Goal: Information Seeking & Learning: Find specific fact

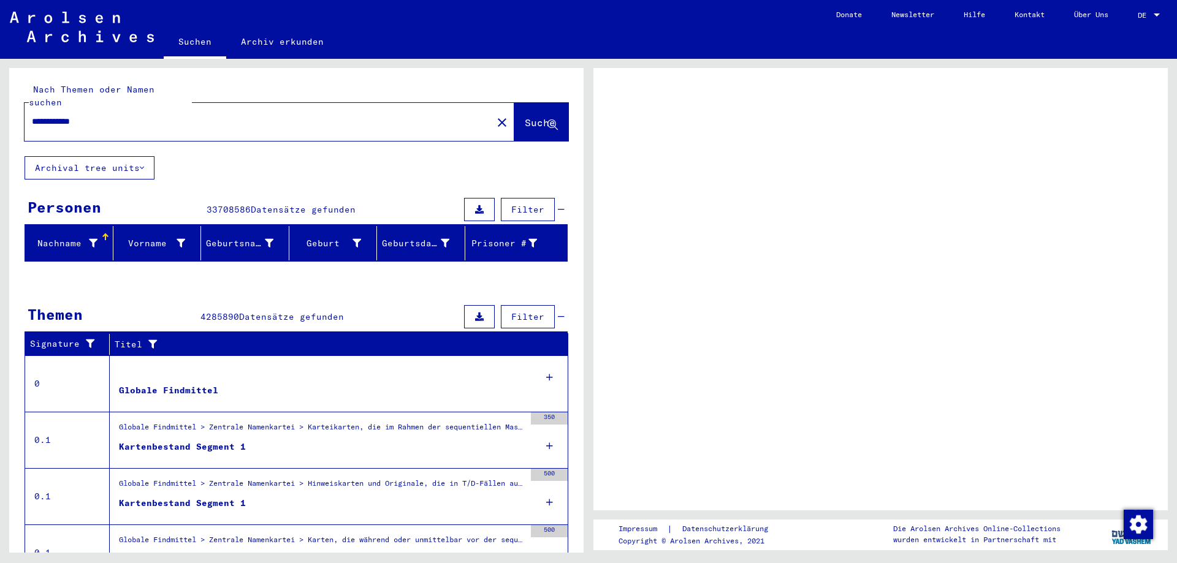
click at [170, 115] on input "**********" at bounding box center [258, 121] width 453 height 13
type input "**********"
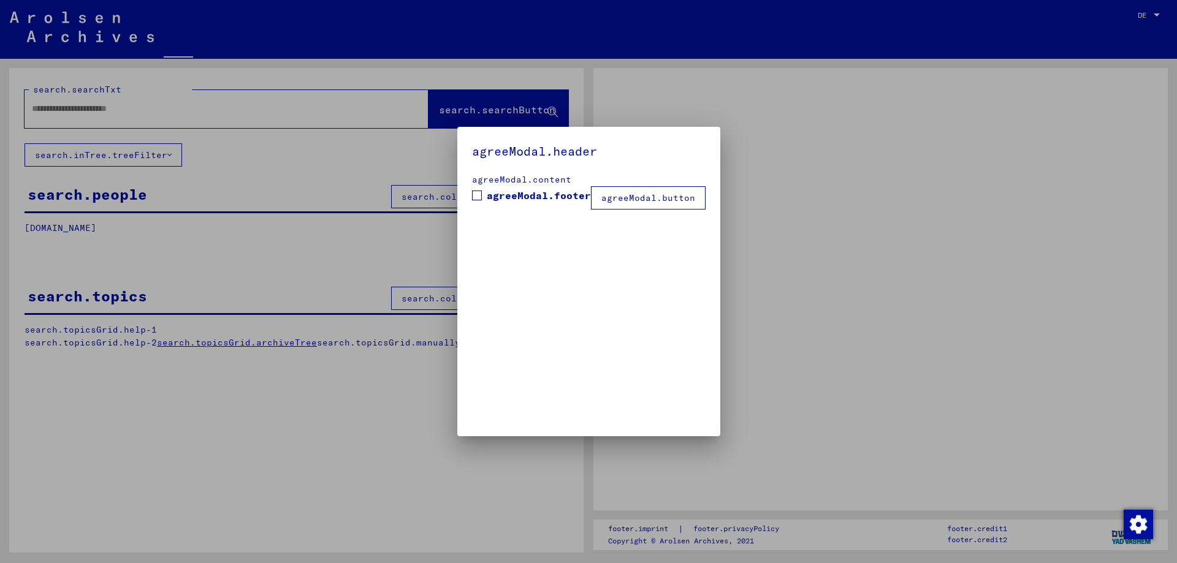
type input "**********"
click at [550, 113] on div at bounding box center [588, 281] width 1177 height 563
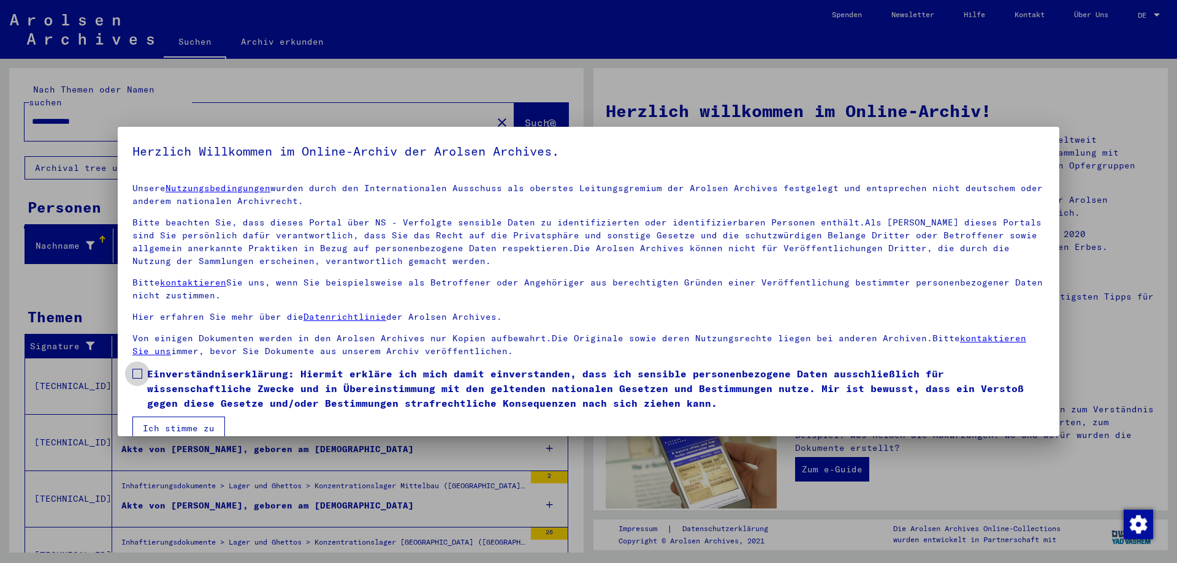
click at [139, 375] on span at bounding box center [137, 374] width 10 height 10
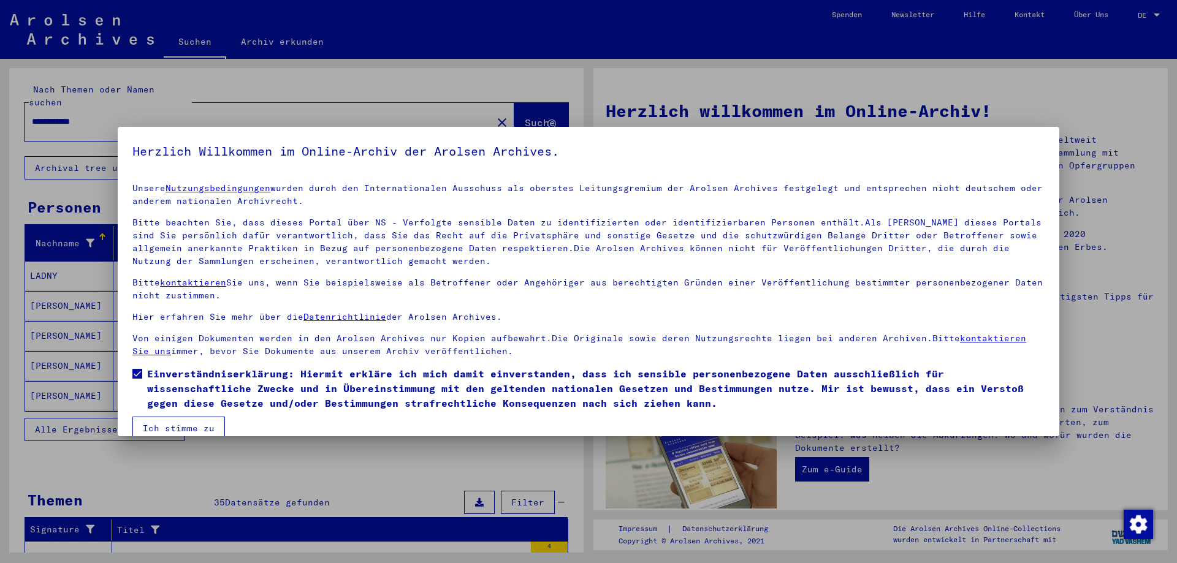
click at [172, 421] on button "Ich stimme zu" at bounding box center [178, 428] width 93 height 23
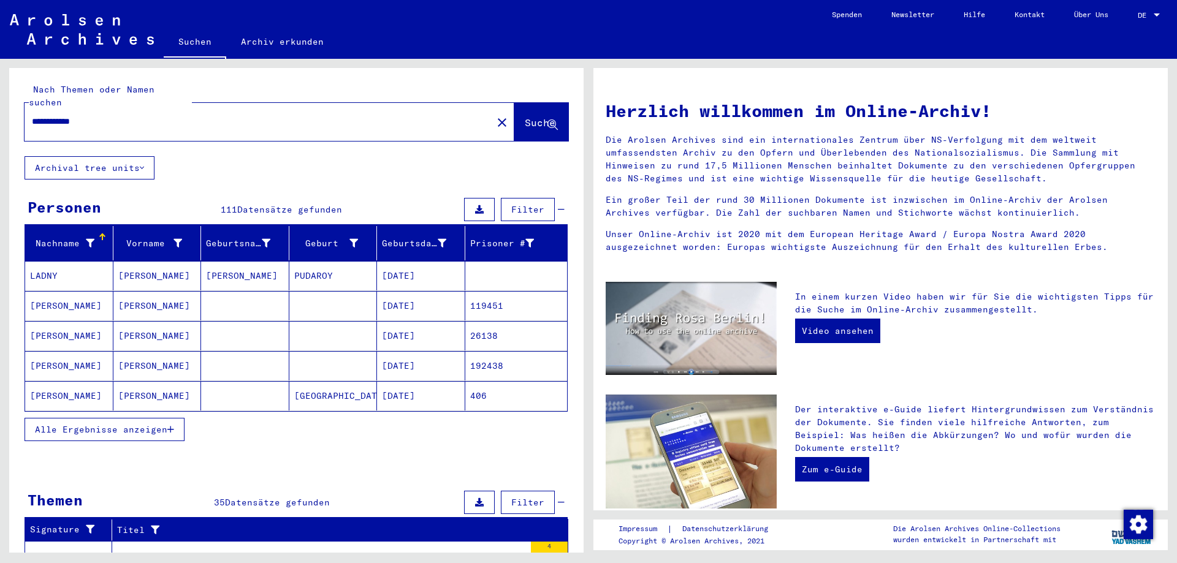
click at [533, 117] on span "Suche" at bounding box center [541, 123] width 33 height 13
click at [143, 115] on input "**********" at bounding box center [255, 121] width 446 height 13
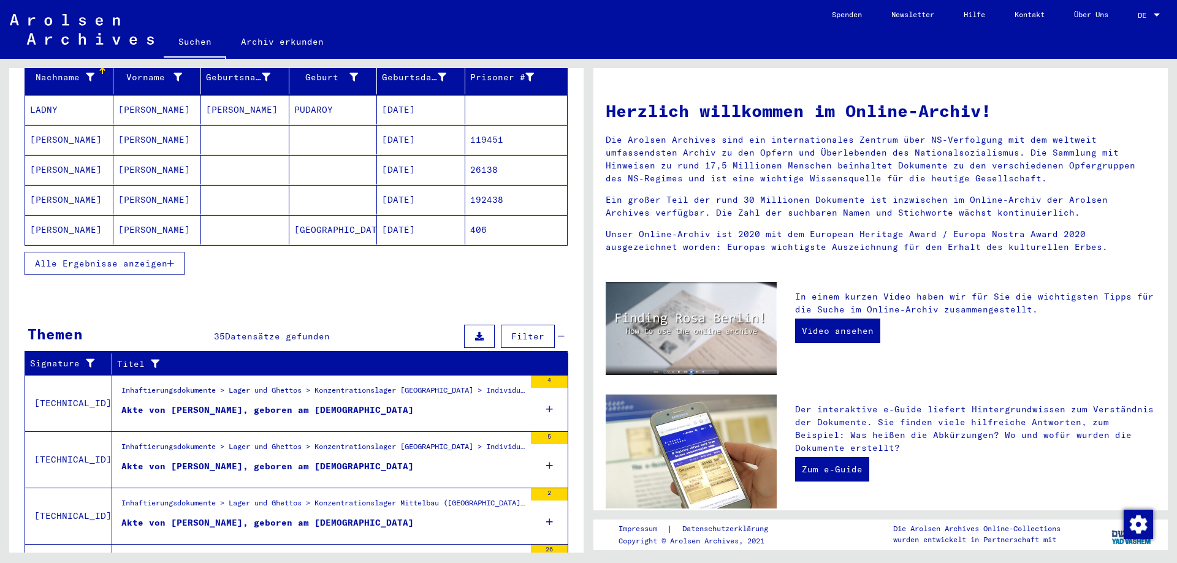
scroll to position [294, 0]
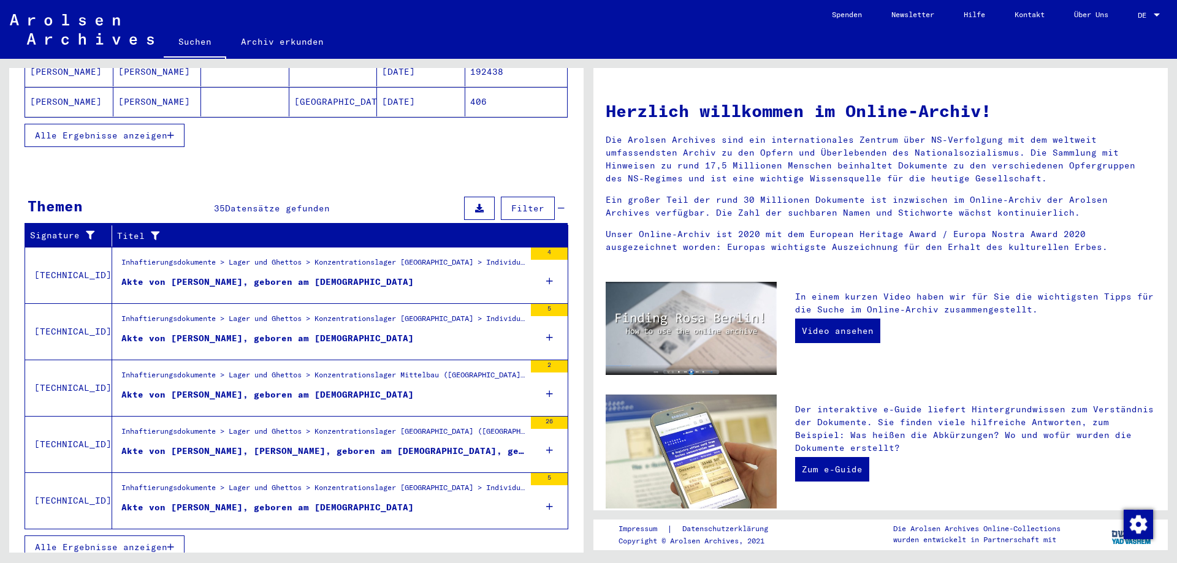
click at [381, 332] on div "Akte von [PERSON_NAME], geboren am [DEMOGRAPHIC_DATA]" at bounding box center [267, 338] width 292 height 13
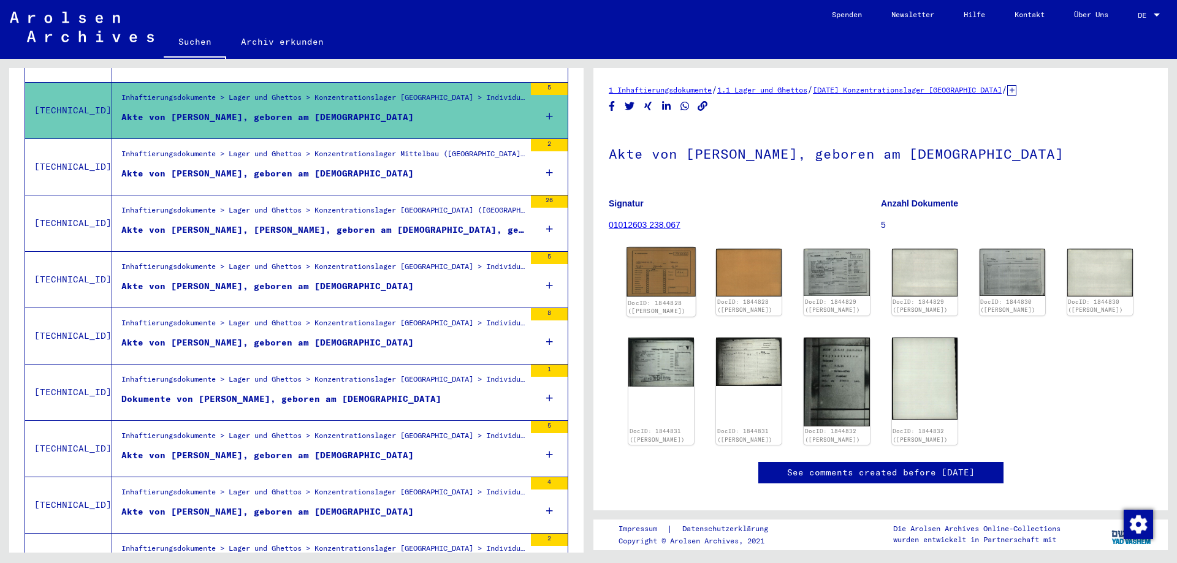
click at [658, 267] on img at bounding box center [661, 272] width 69 height 49
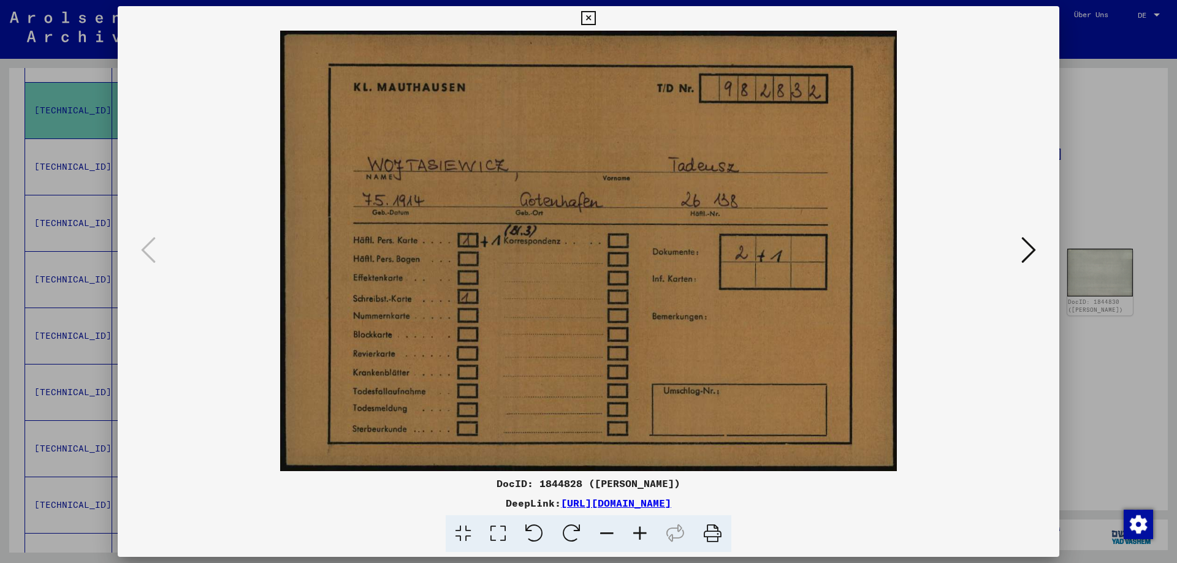
click at [1037, 245] on button at bounding box center [1029, 251] width 22 height 35
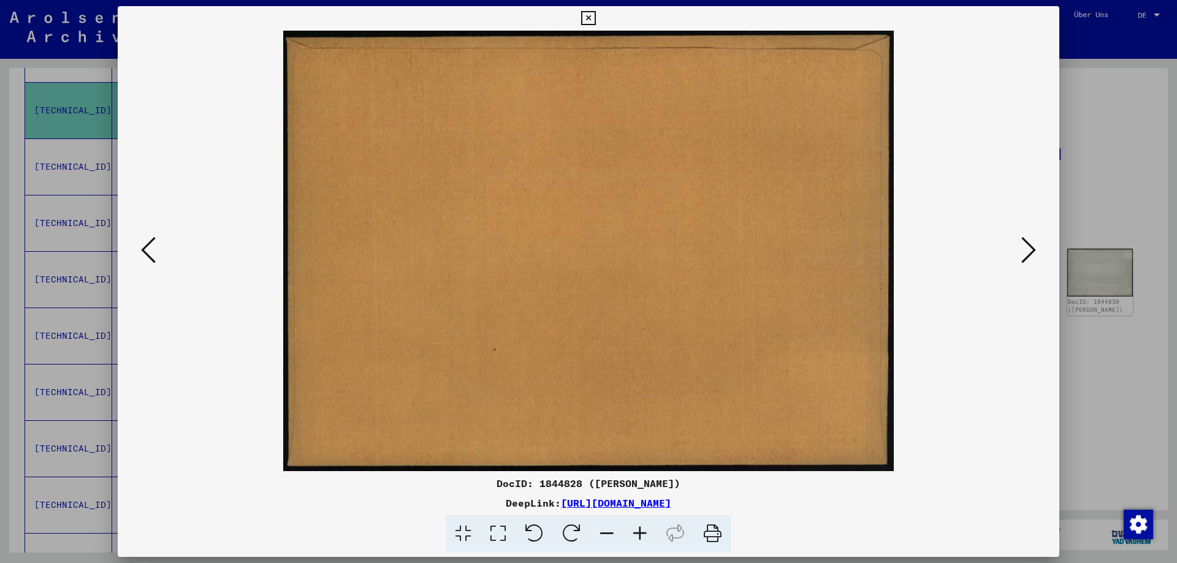
click at [1037, 245] on button at bounding box center [1029, 251] width 22 height 35
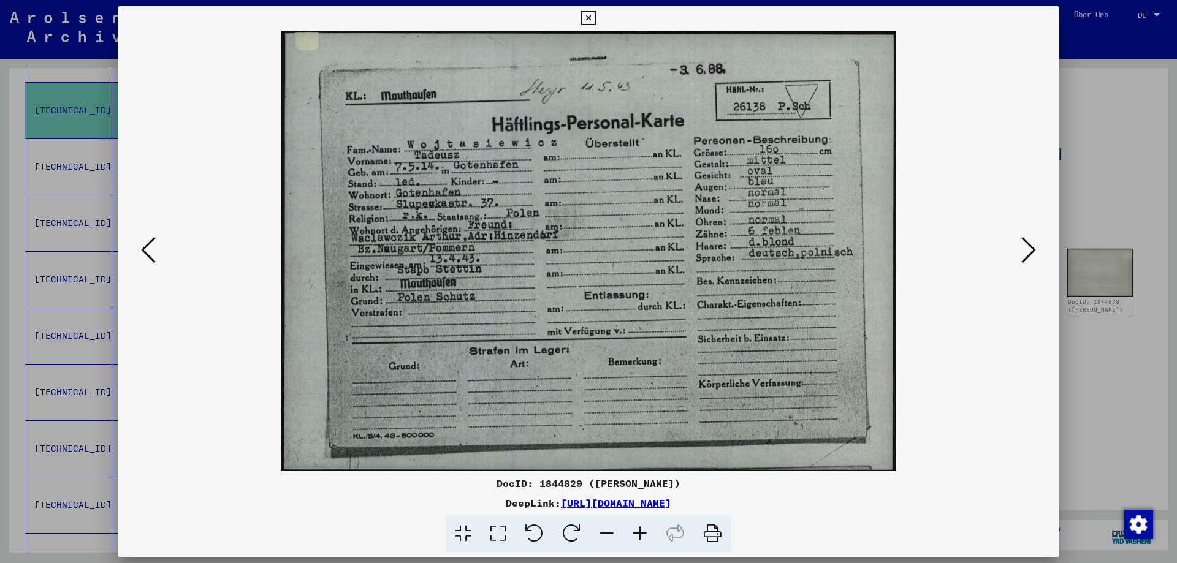
click at [1037, 245] on button at bounding box center [1029, 251] width 22 height 35
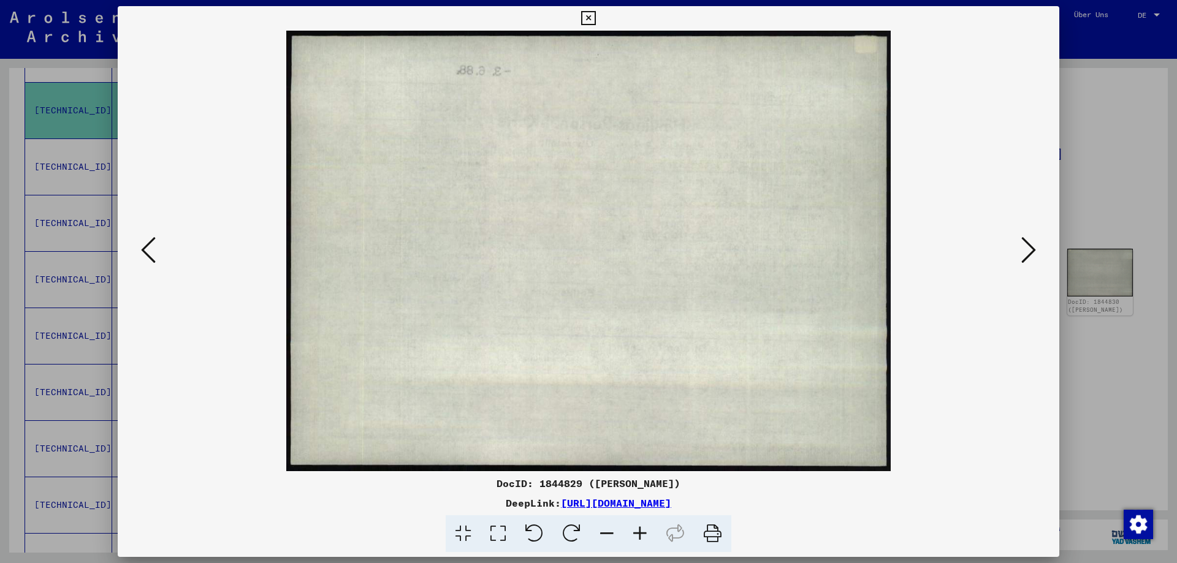
click at [1037, 245] on button at bounding box center [1029, 251] width 22 height 35
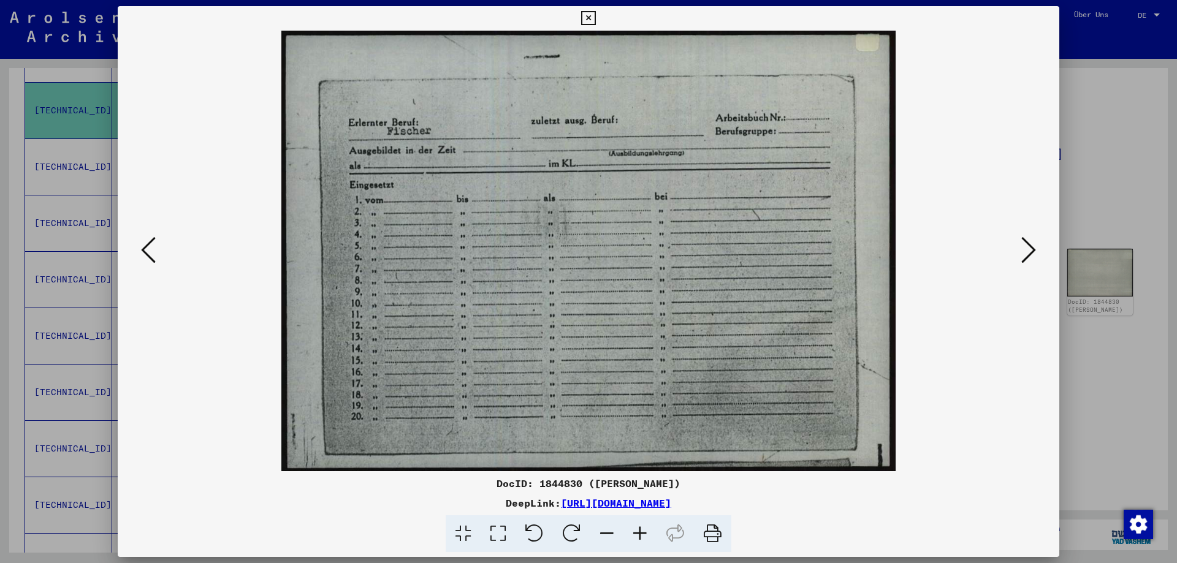
click at [1037, 245] on button at bounding box center [1029, 251] width 22 height 35
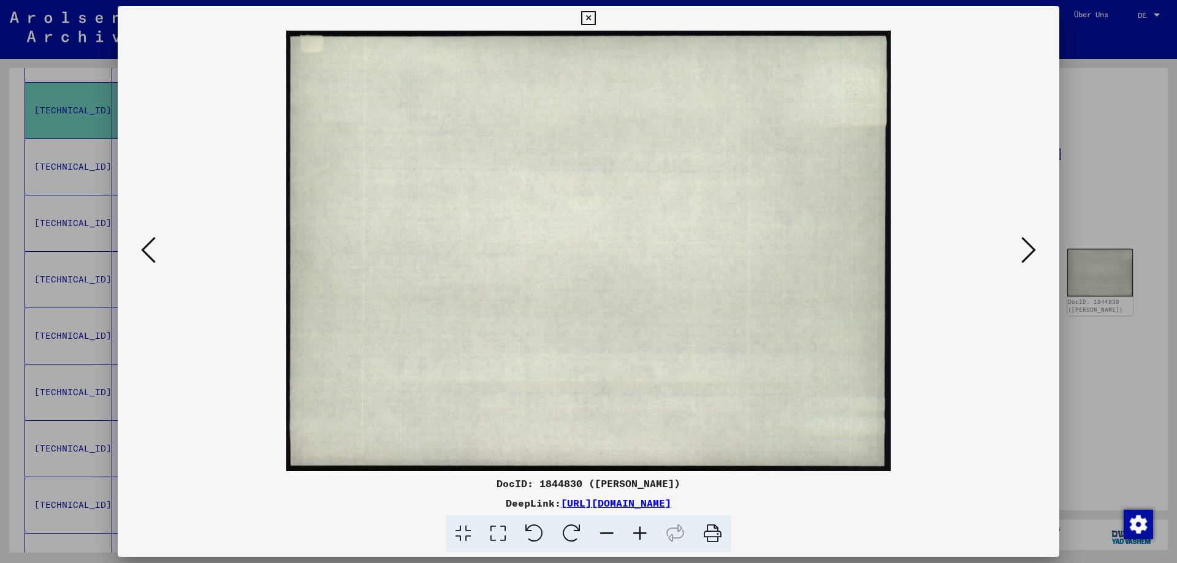
click at [1037, 245] on button at bounding box center [1029, 251] width 22 height 35
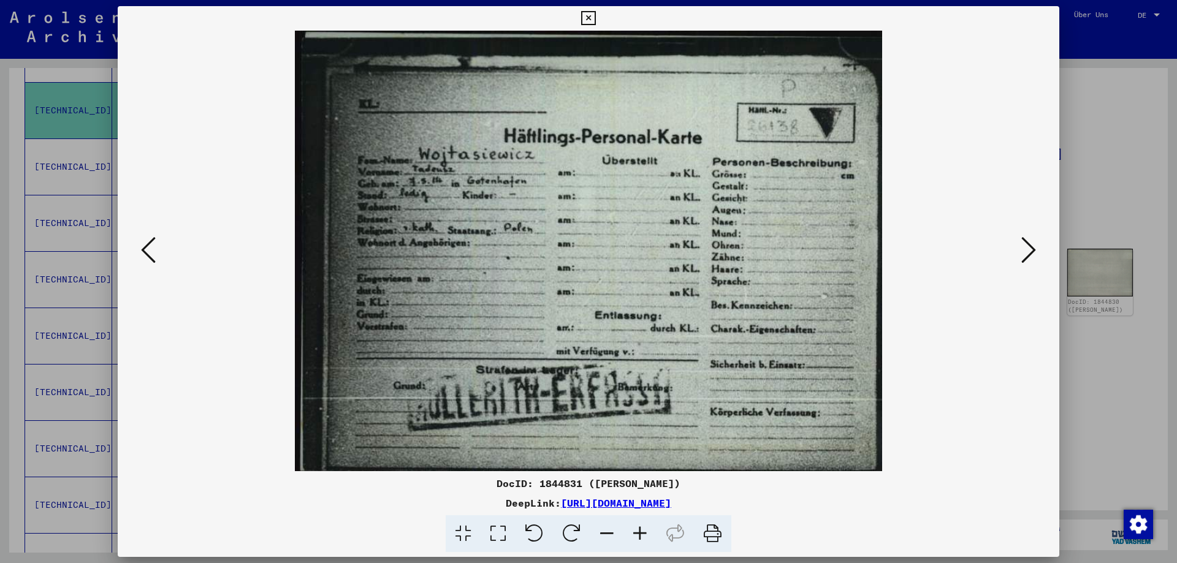
click at [1037, 245] on button at bounding box center [1029, 251] width 22 height 35
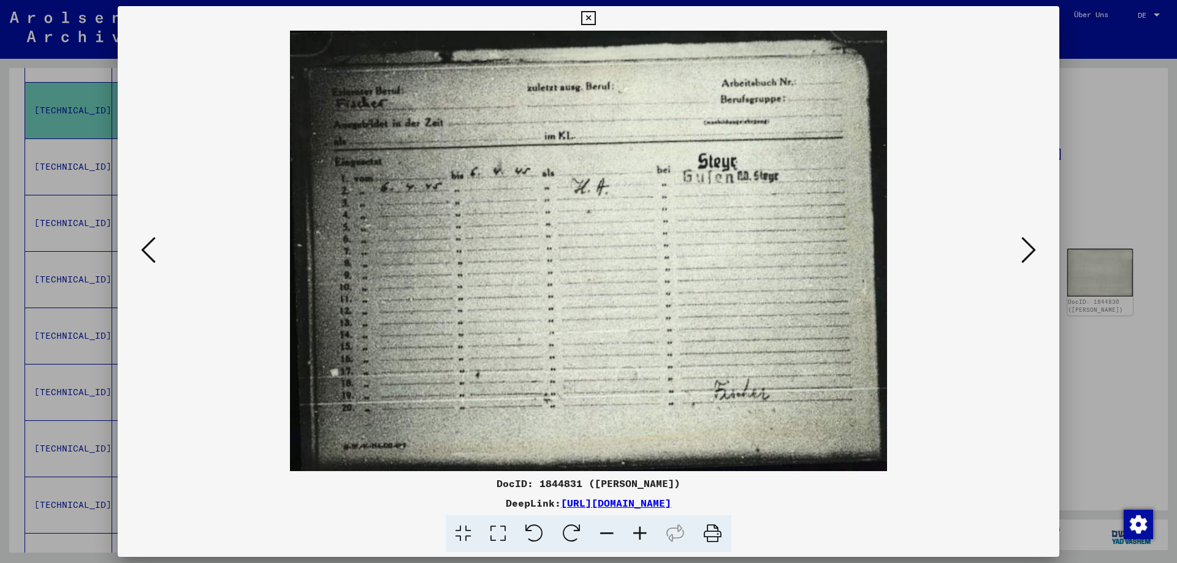
click at [1037, 245] on button at bounding box center [1029, 251] width 22 height 35
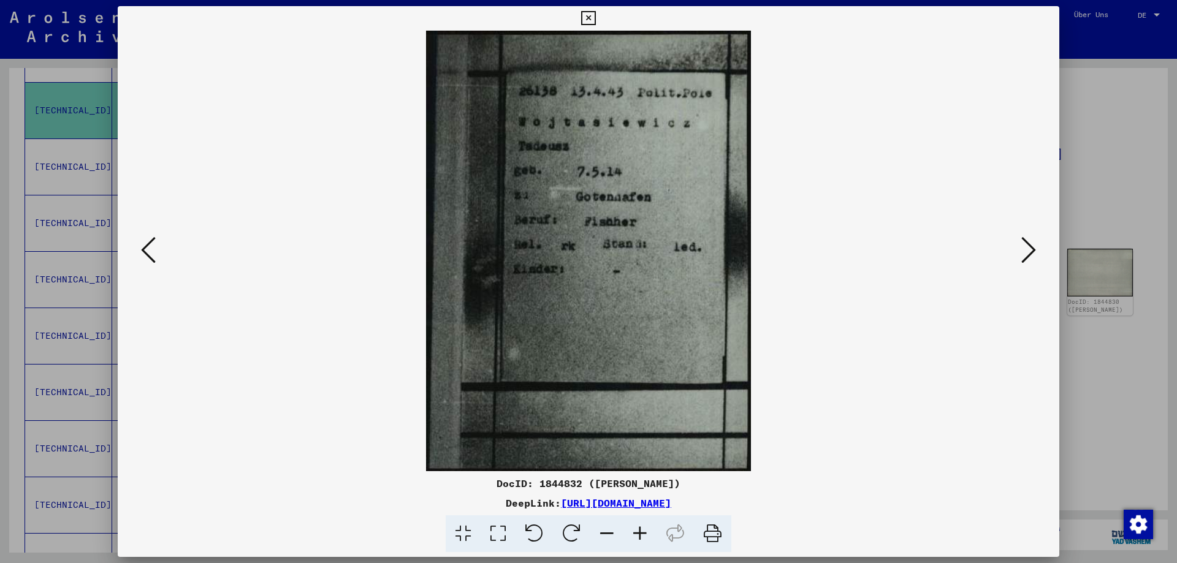
click at [1037, 245] on button at bounding box center [1029, 251] width 22 height 35
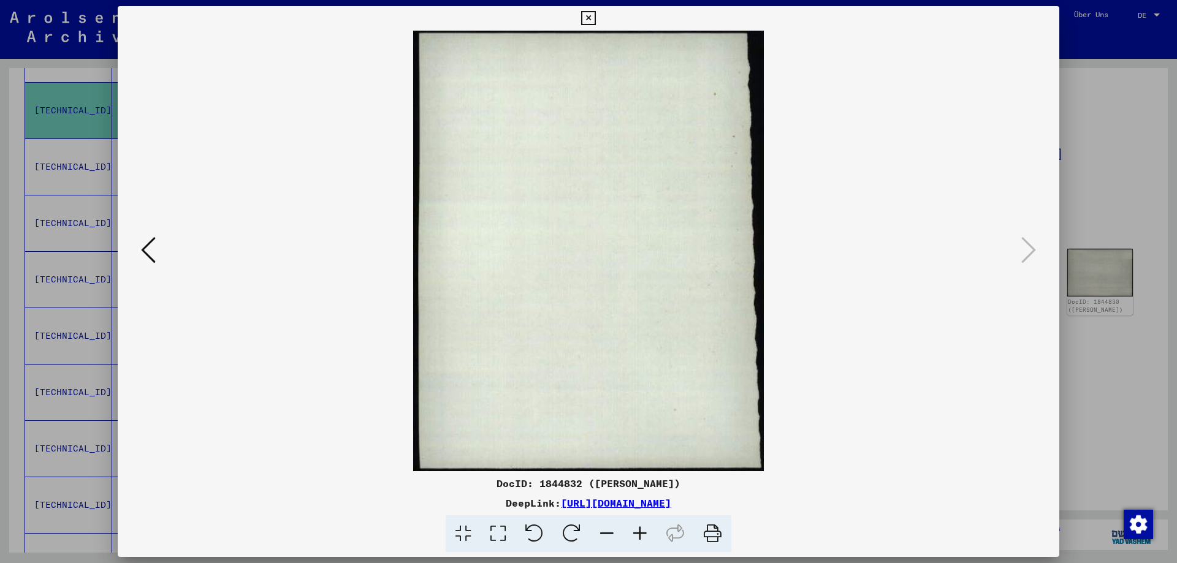
click at [1088, 88] on div at bounding box center [588, 281] width 1177 height 563
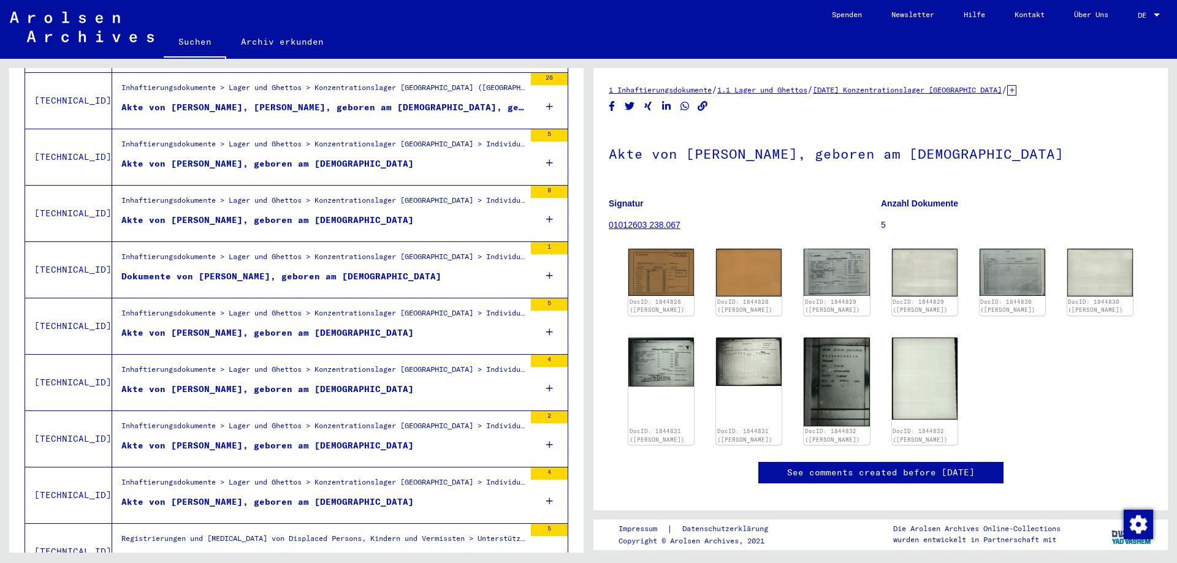
scroll to position [478, 0]
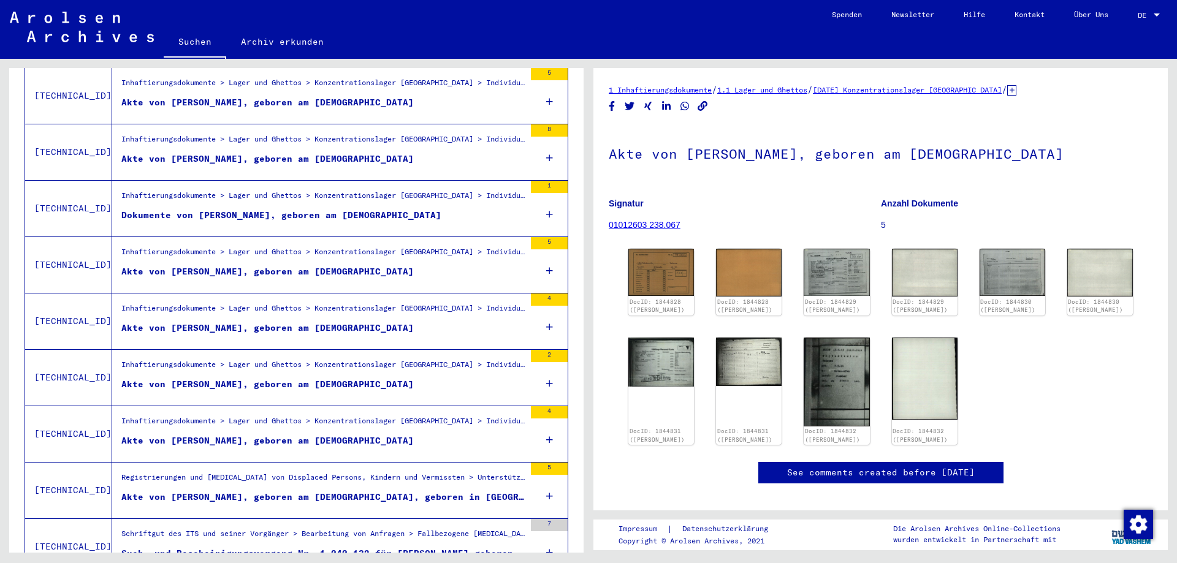
click at [316, 378] on div "Akte von [PERSON_NAME], geboren am [DEMOGRAPHIC_DATA]" at bounding box center [267, 384] width 292 height 13
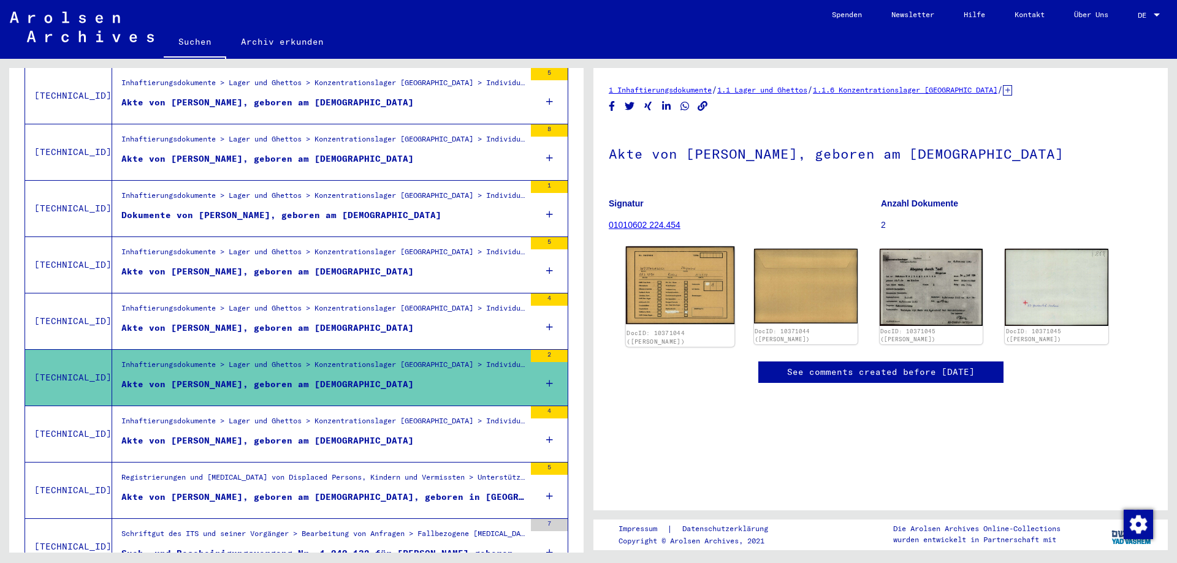
click at [689, 281] on img at bounding box center [680, 285] width 109 height 78
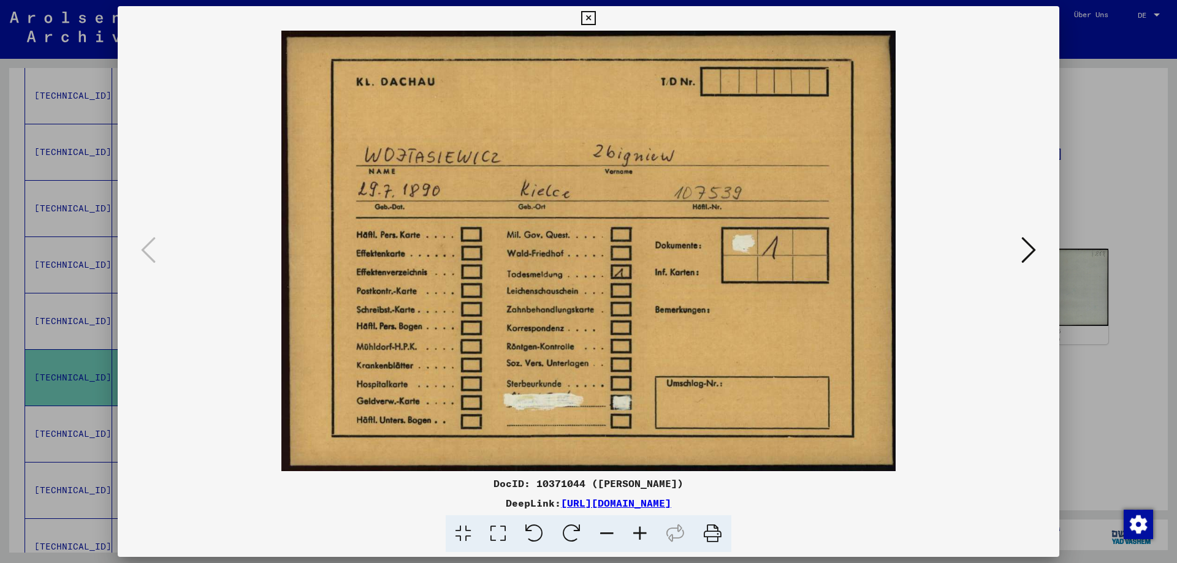
click at [1107, 75] on div at bounding box center [588, 281] width 1177 height 563
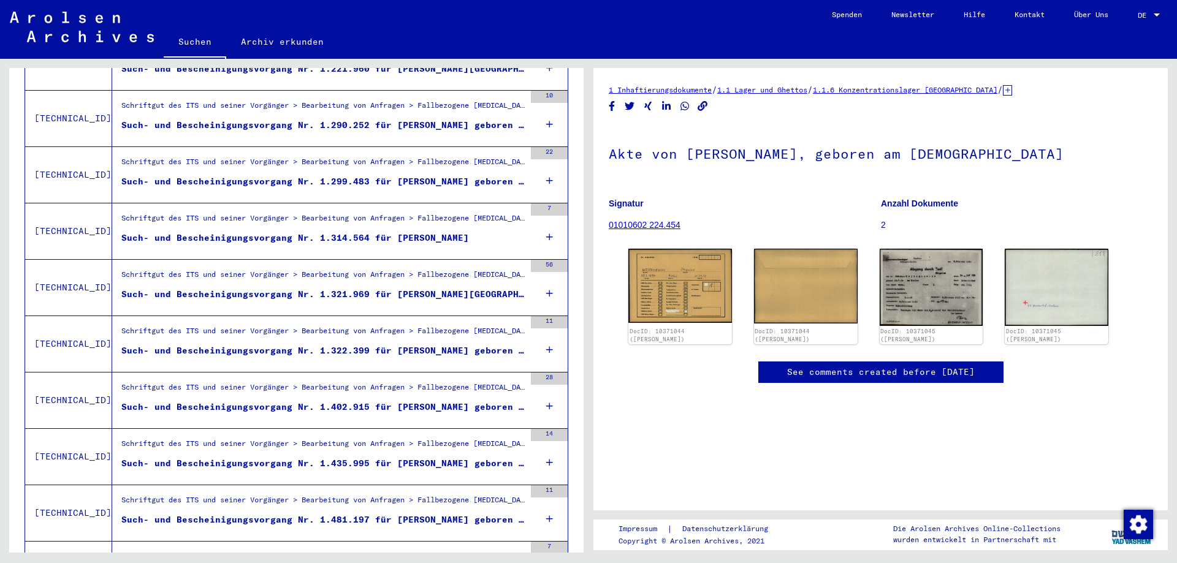
scroll to position [1214, 0]
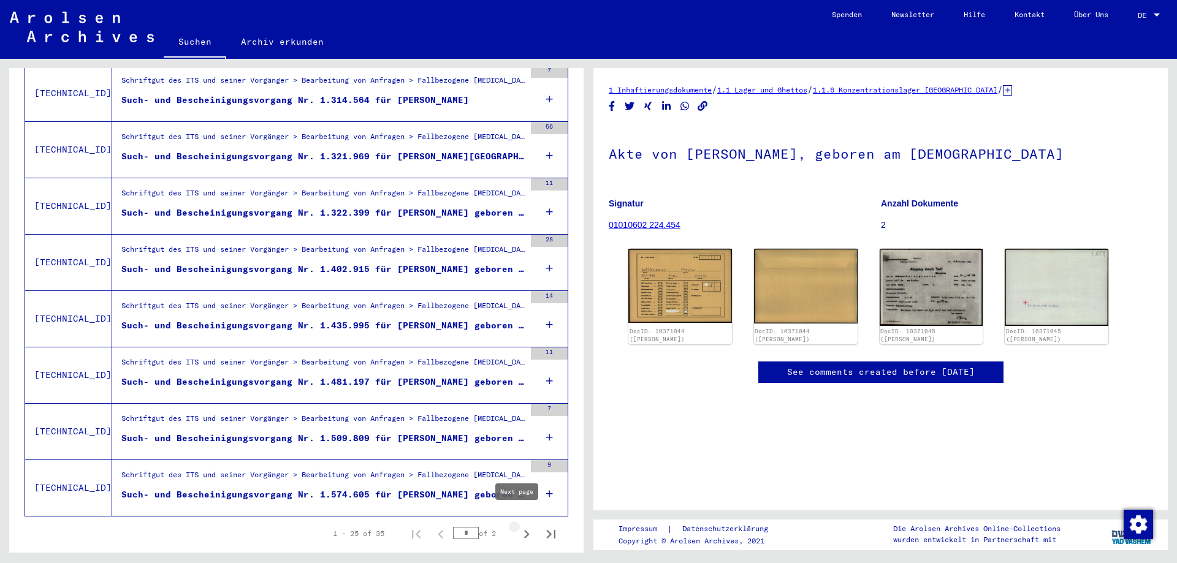
click at [518, 526] on icon "Next page" at bounding box center [526, 534] width 17 height 17
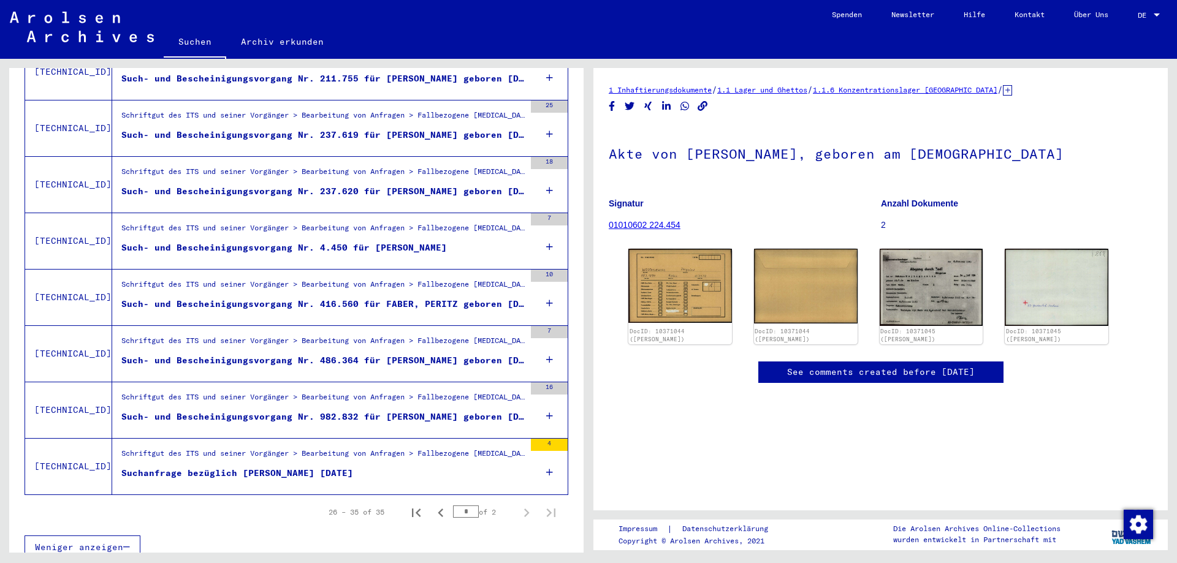
click at [397, 411] on div "Such- und Bescheinigungsvorgang Nr. 982.832 für [PERSON_NAME] geboren [DEMOGRAP…" at bounding box center [322, 417] width 403 height 13
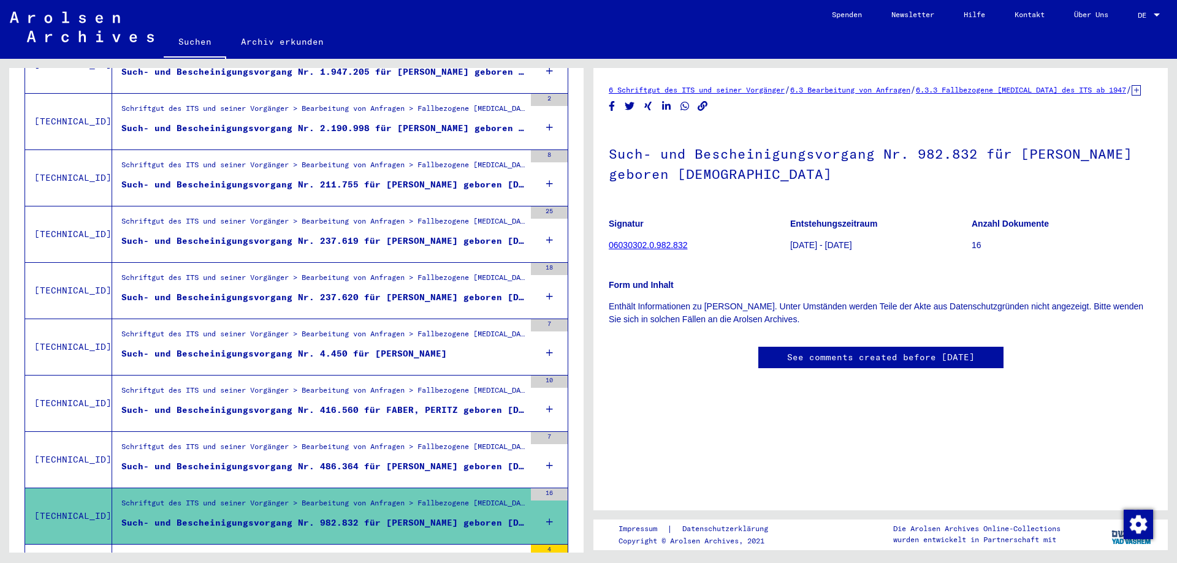
scroll to position [389, 0]
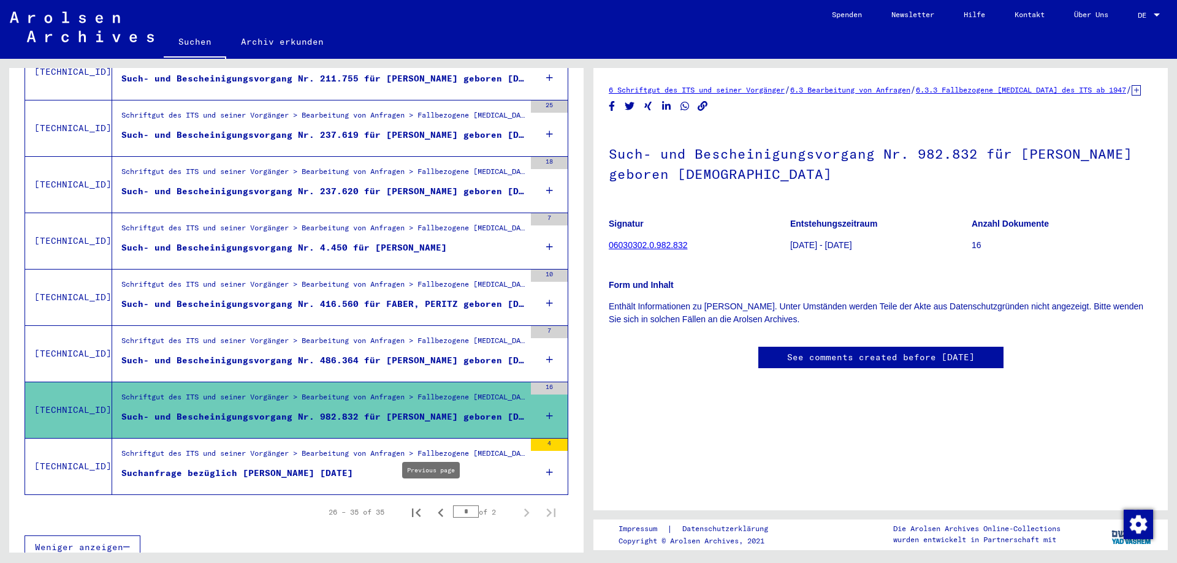
click at [432, 505] on icon "Previous page" at bounding box center [440, 513] width 17 height 17
type input "*"
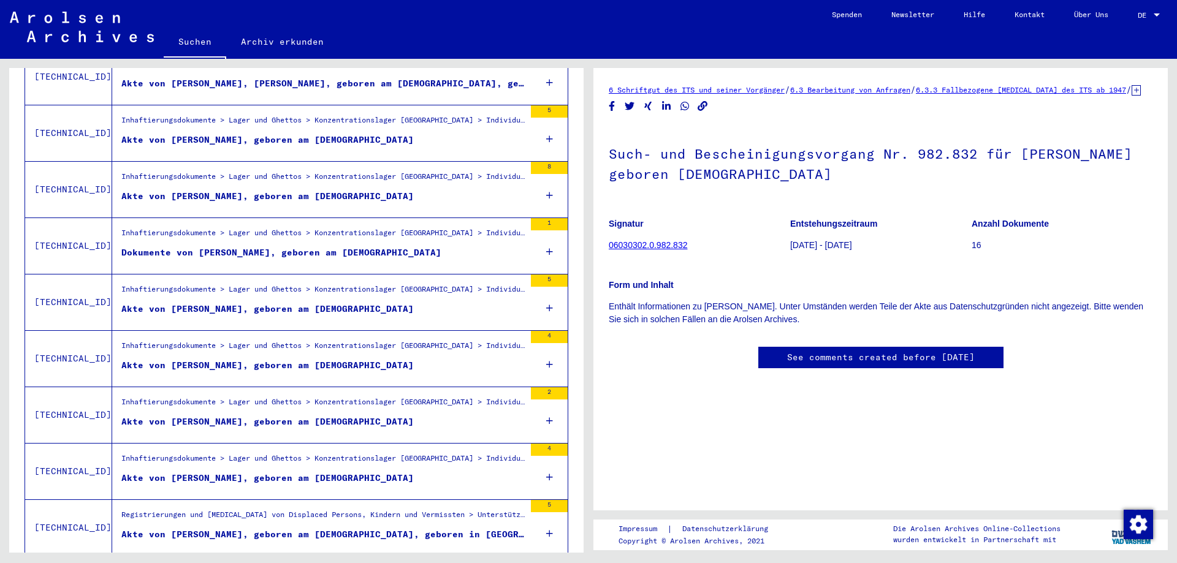
scroll to position [438, 0]
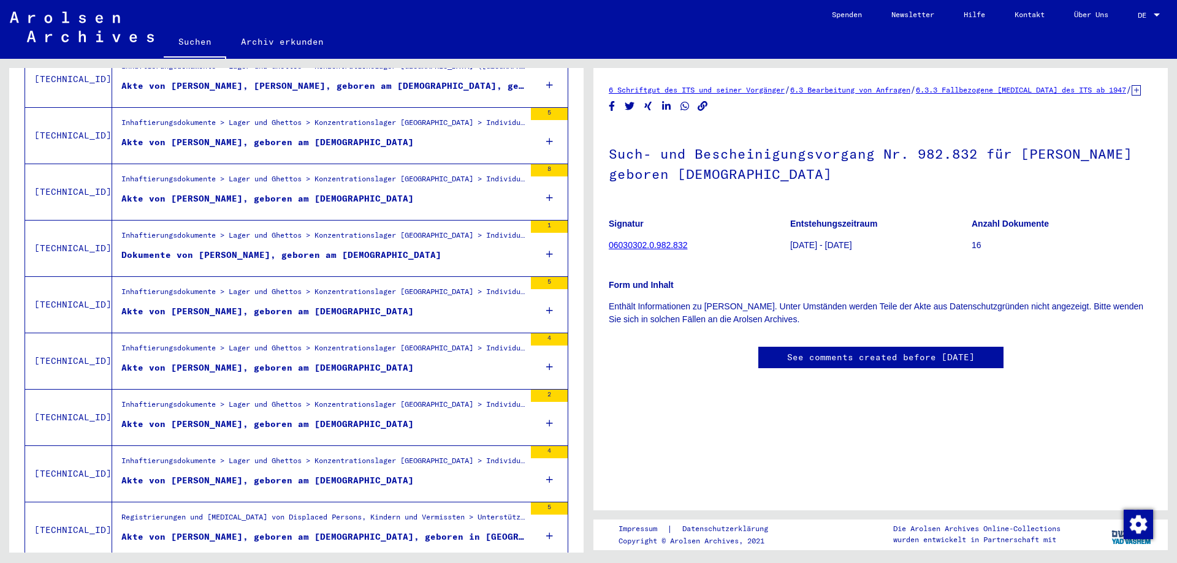
click at [423, 418] on figure "Akte von [PERSON_NAME], geboren am [DEMOGRAPHIC_DATA]" at bounding box center [322, 427] width 403 height 18
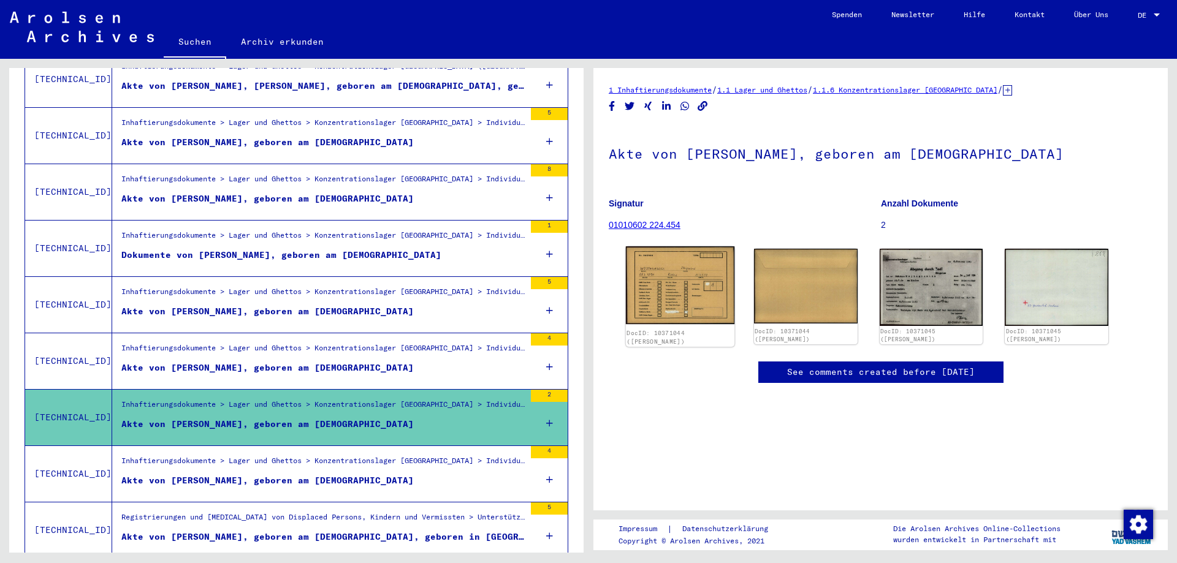
click at [679, 272] on img at bounding box center [680, 285] width 109 height 78
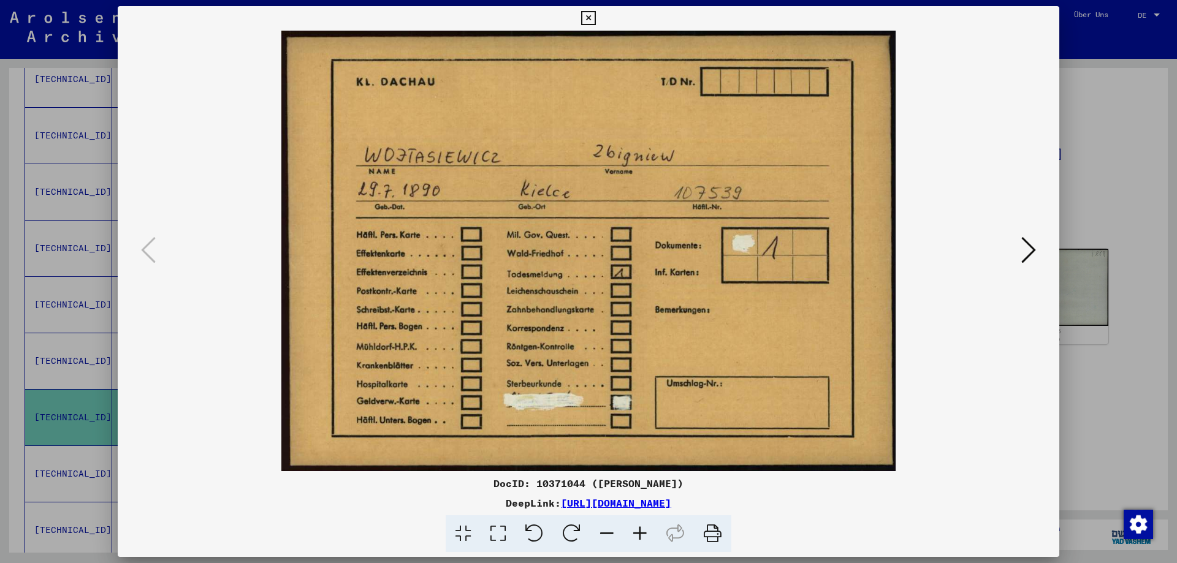
click at [1177, 124] on div at bounding box center [588, 281] width 1177 height 563
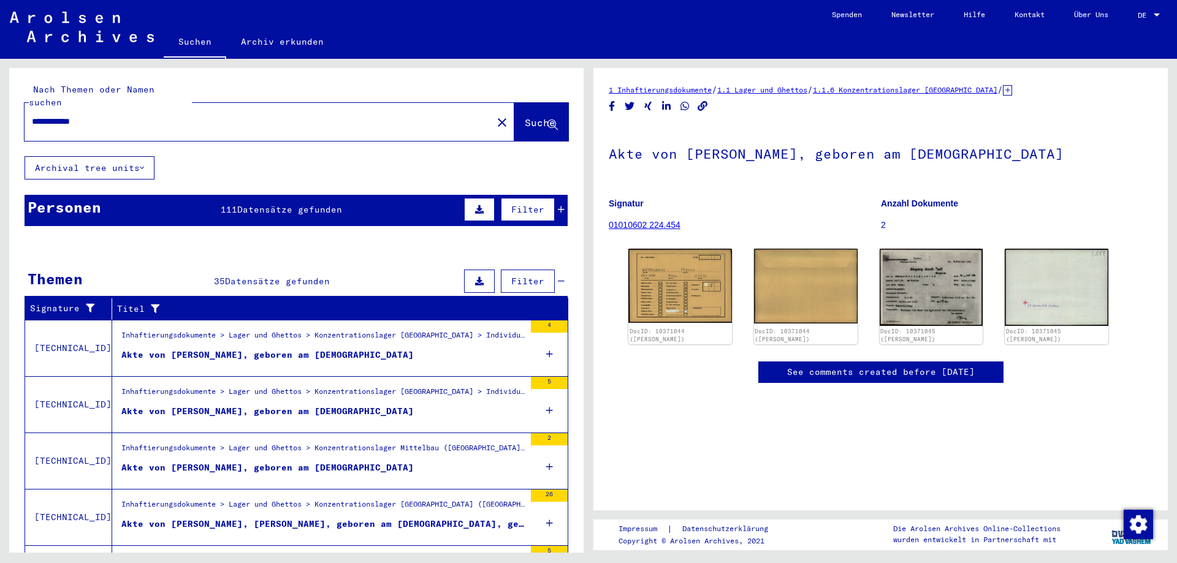
click at [495, 115] on mat-icon "close" at bounding box center [502, 122] width 15 height 15
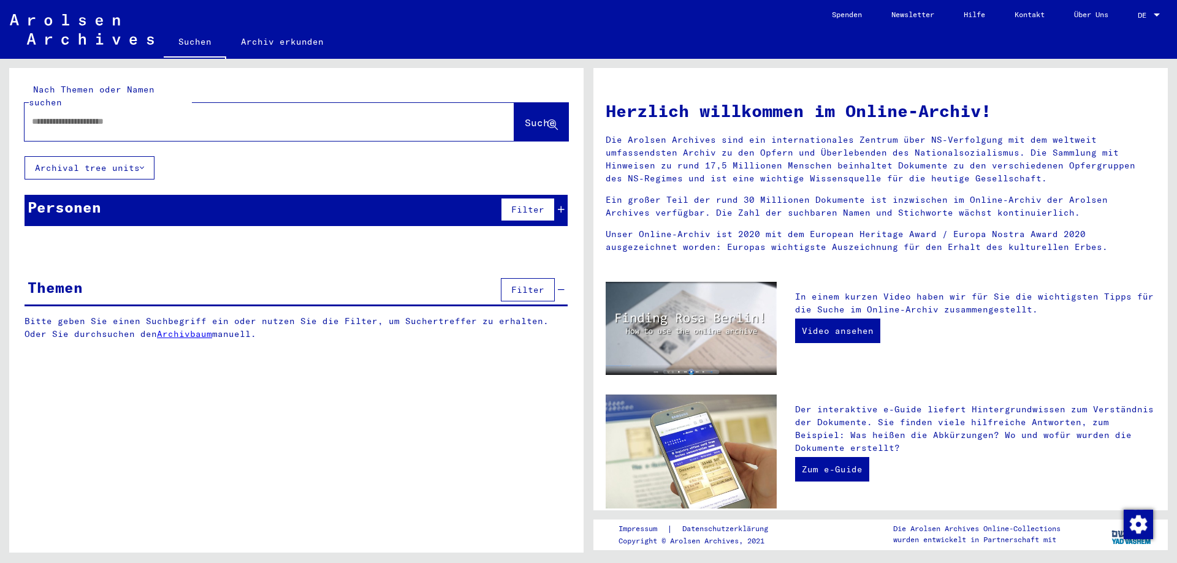
click at [438, 115] on input "text" at bounding box center [255, 121] width 446 height 13
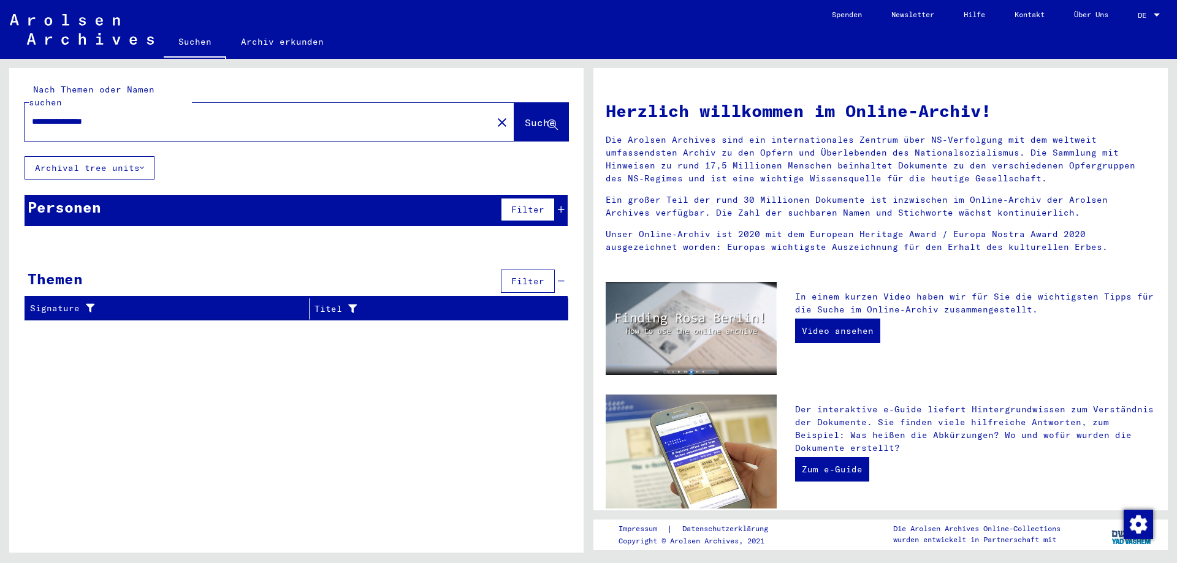
click at [548, 120] on icon at bounding box center [553, 125] width 10 height 10
drag, startPoint x: 109, startPoint y: 109, endPoint x: 70, endPoint y: 108, distance: 39.3
click at [70, 115] on input "**********" at bounding box center [255, 121] width 446 height 13
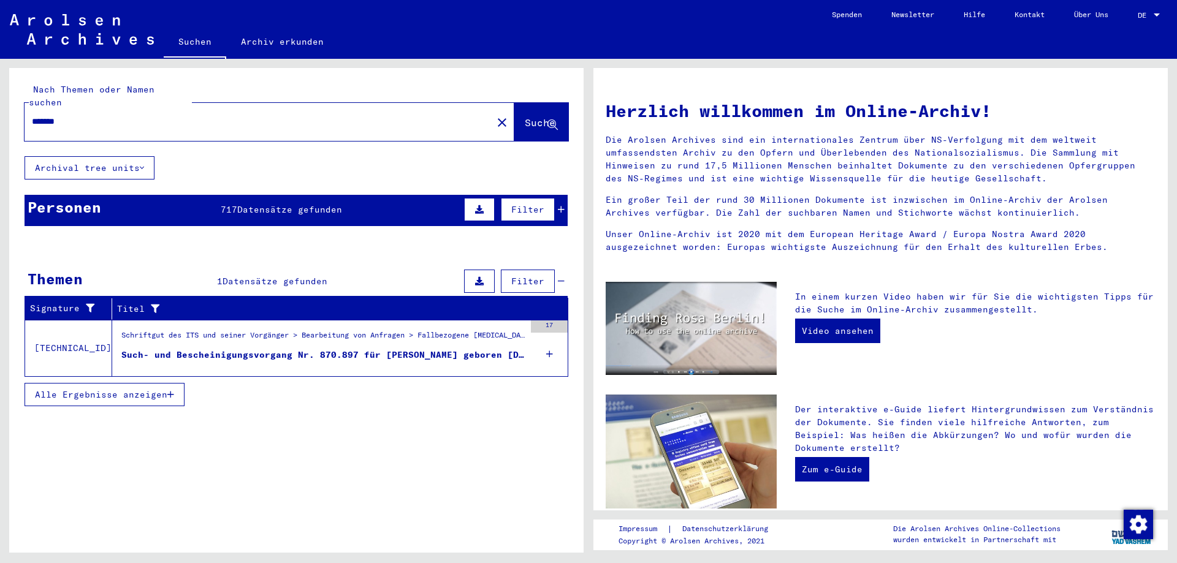
click at [77, 115] on input "*******" at bounding box center [255, 121] width 446 height 13
drag, startPoint x: 88, startPoint y: 108, endPoint x: 0, endPoint y: 105, distance: 87.7
click at [0, 105] on div "Nach Themen oder Namen suchen ******* close Suche Archival tree units Personen …" at bounding box center [294, 306] width 589 height 494
type input "********"
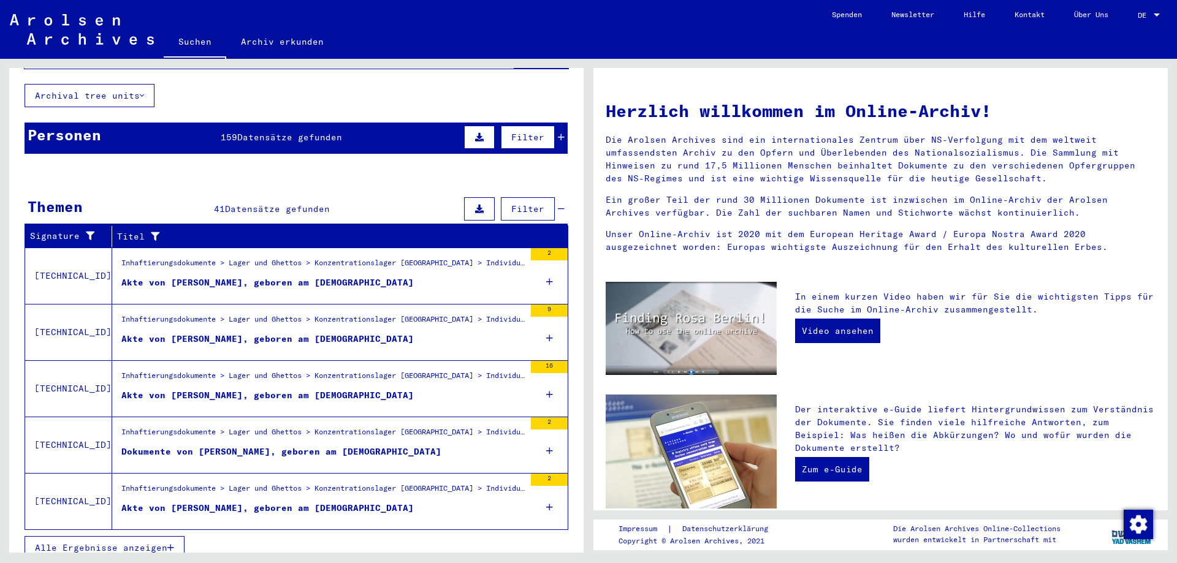
scroll to position [73, 0]
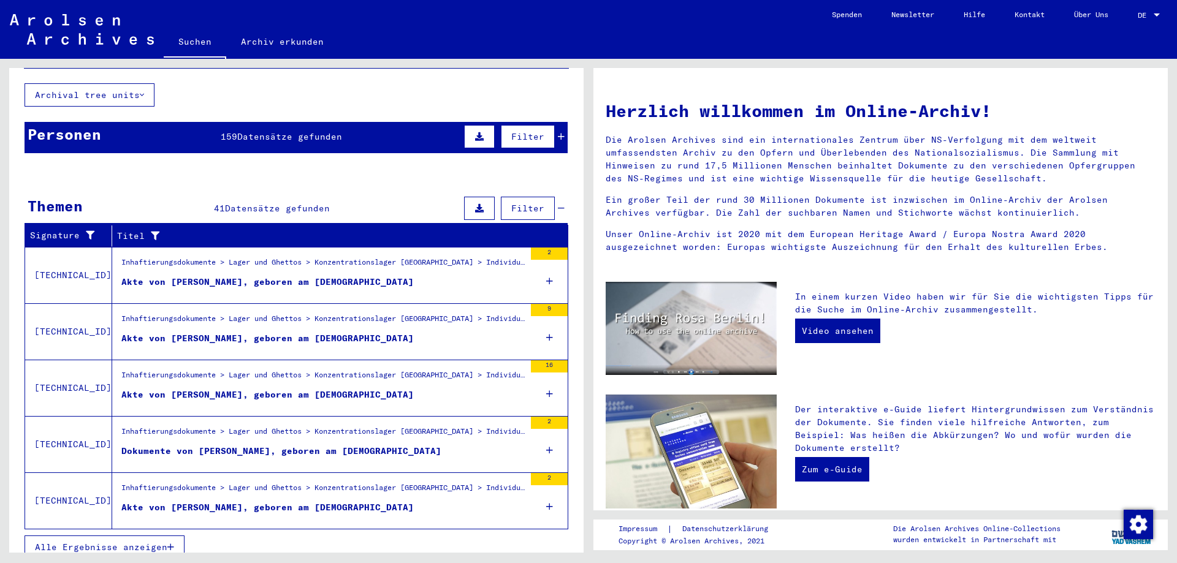
click at [146, 542] on span "Alle Ergebnisse anzeigen" at bounding box center [101, 547] width 132 height 11
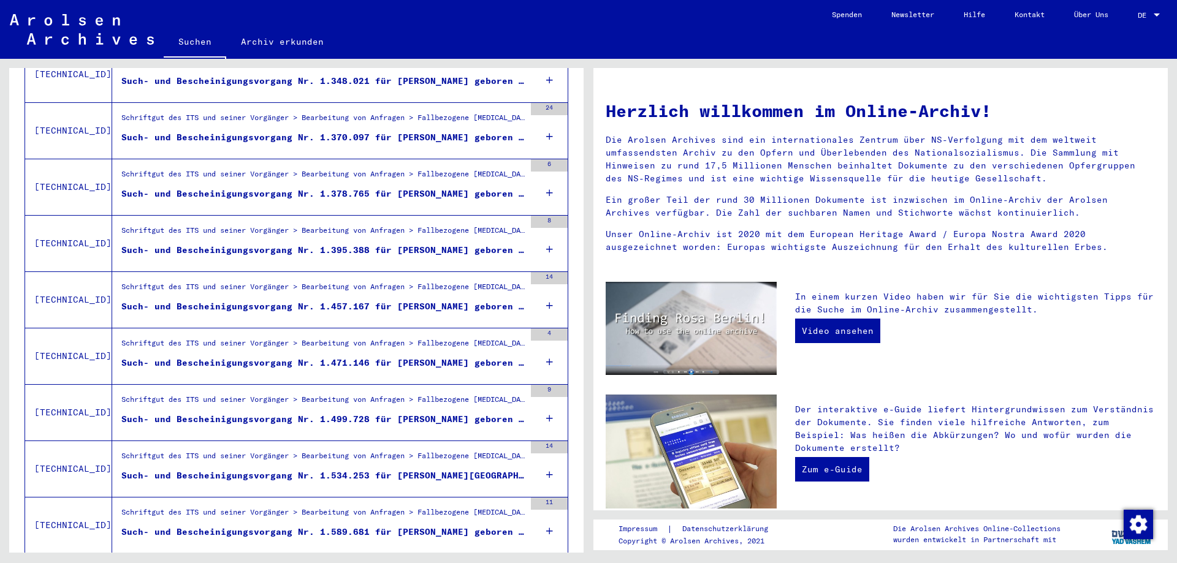
scroll to position [1235, 0]
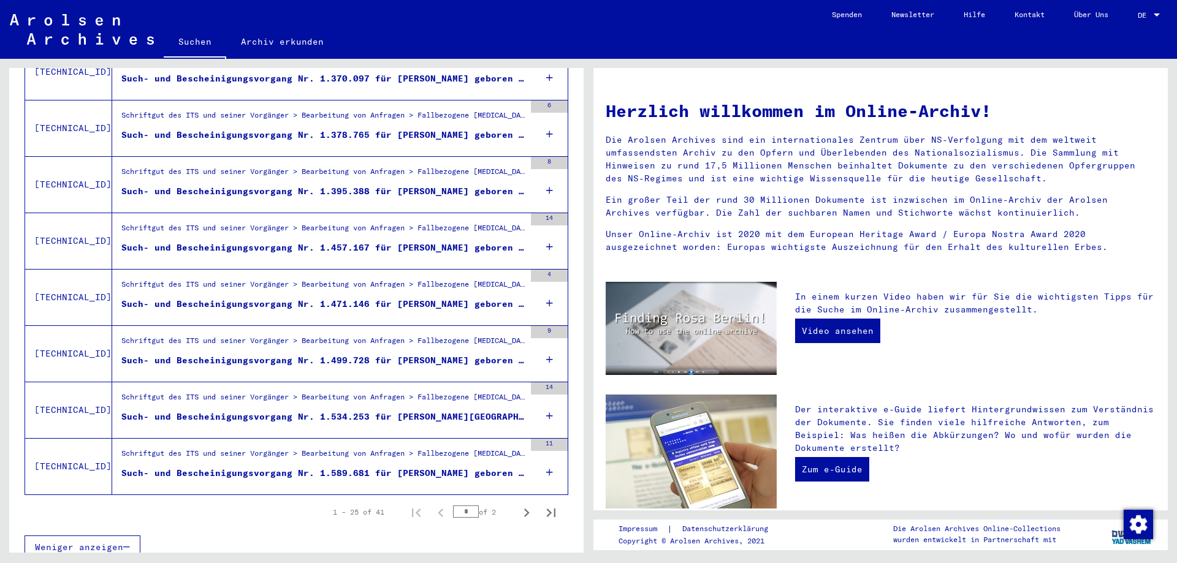
click at [452, 467] on div "Such- und Bescheinigungsvorgang Nr. 1.589.681 für [PERSON_NAME] geboren [DEMOGR…" at bounding box center [322, 473] width 403 height 13
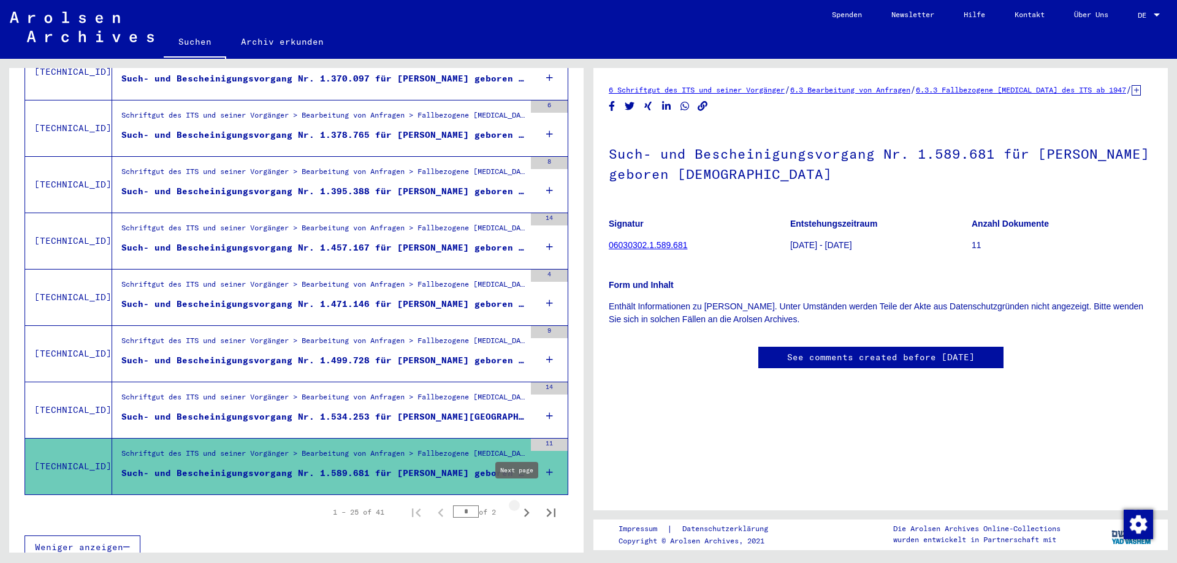
click at [518, 505] on icon "Next page" at bounding box center [526, 513] width 17 height 17
type input "*"
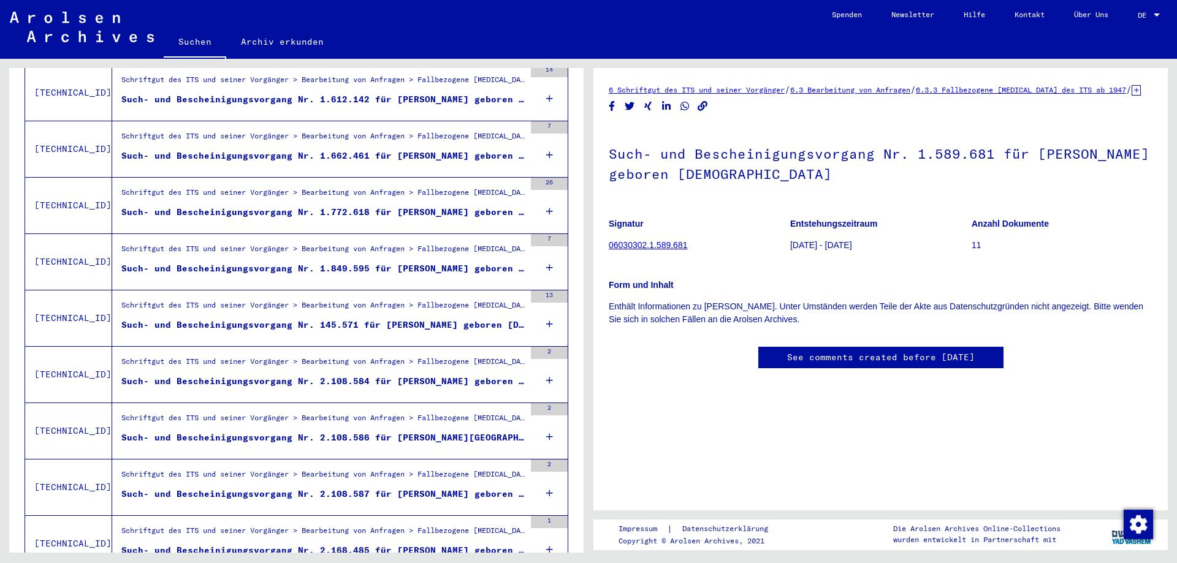
scroll to position [237, 0]
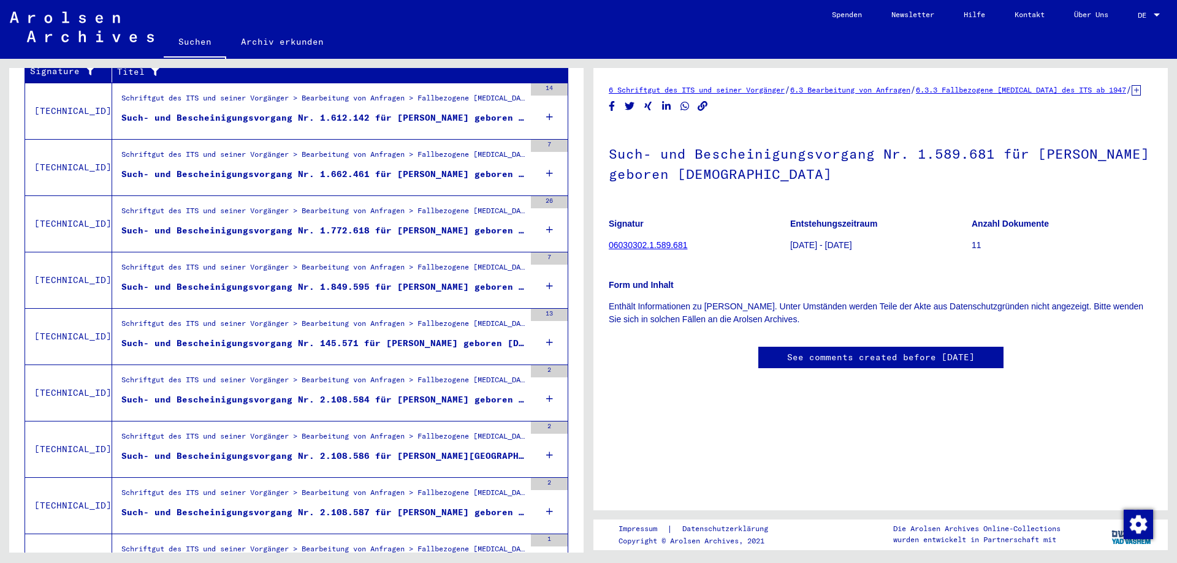
click at [430, 394] on div "Such- und Bescheinigungsvorgang Nr. 2.108.584 für [PERSON_NAME] geboren [DEMOGR…" at bounding box center [322, 400] width 403 height 13
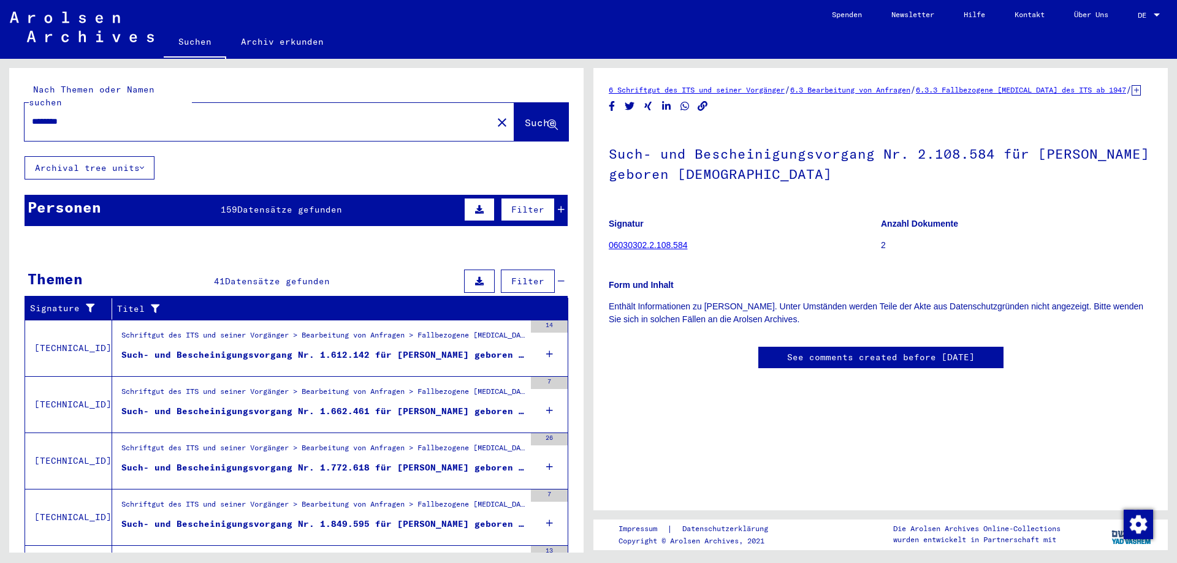
click at [93, 199] on div "Personen" at bounding box center [65, 207] width 74 height 22
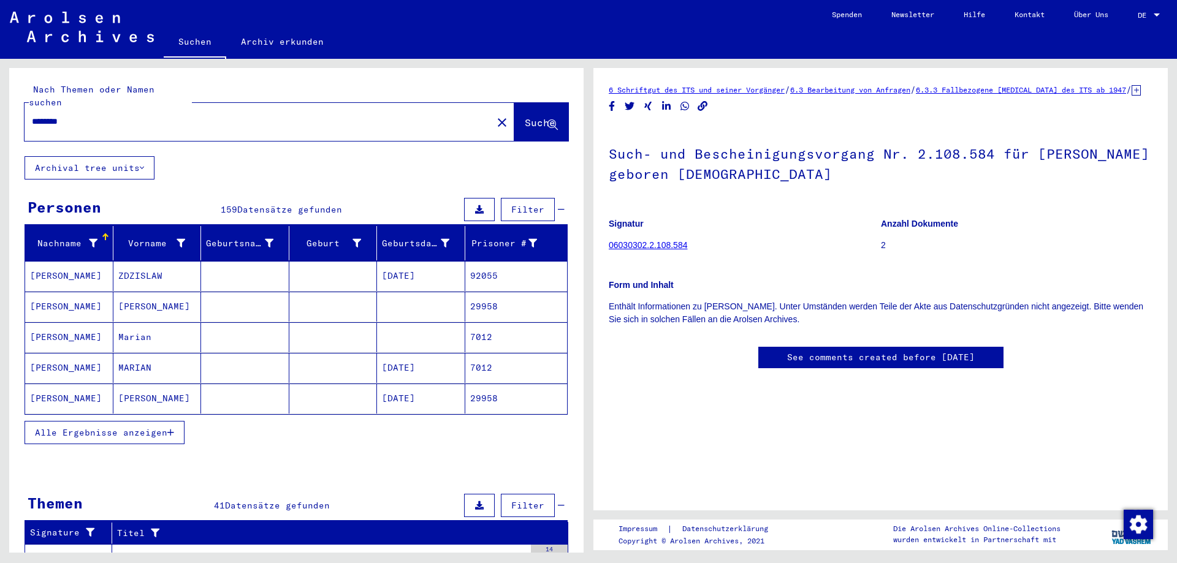
click at [138, 427] on span "Alle Ergebnisse anzeigen" at bounding box center [101, 432] width 132 height 11
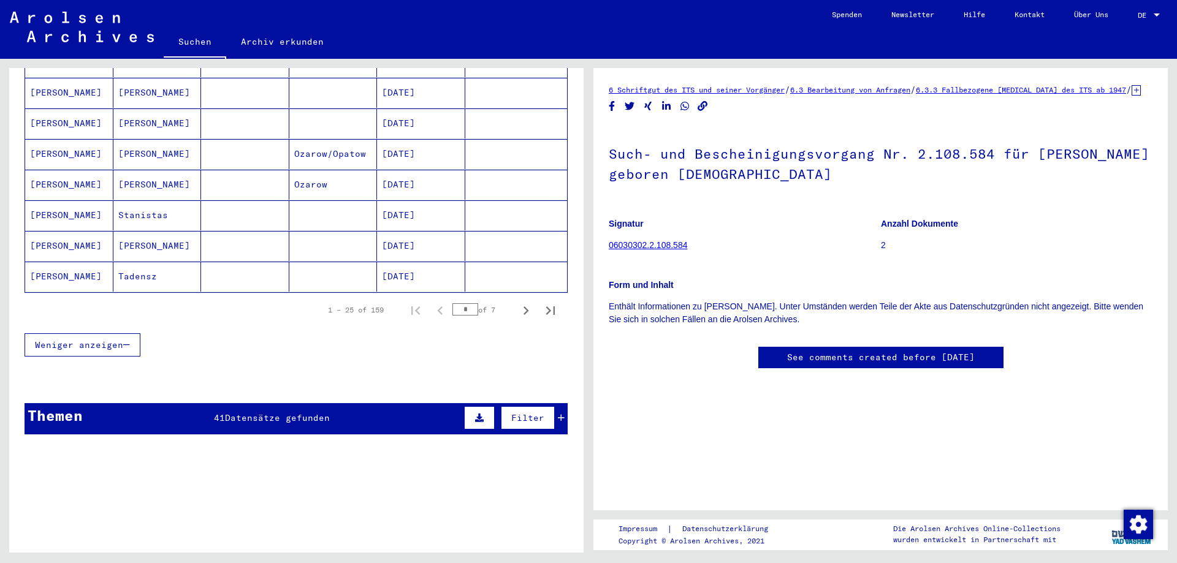
scroll to position [736, 0]
click at [517, 302] on icon "Next page" at bounding box center [525, 310] width 17 height 17
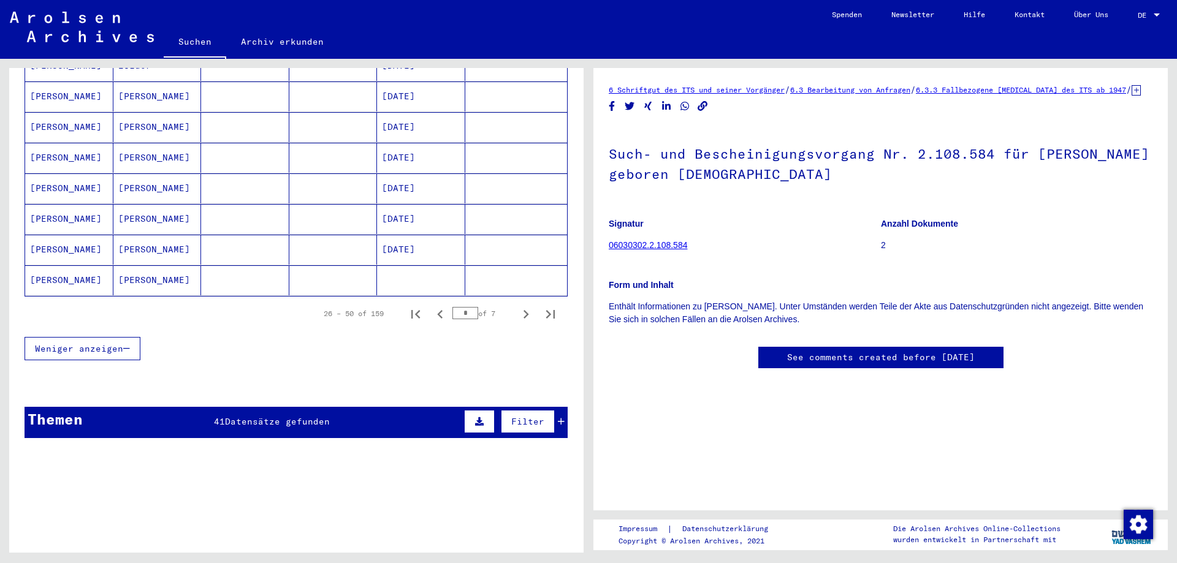
scroll to position [920, 0]
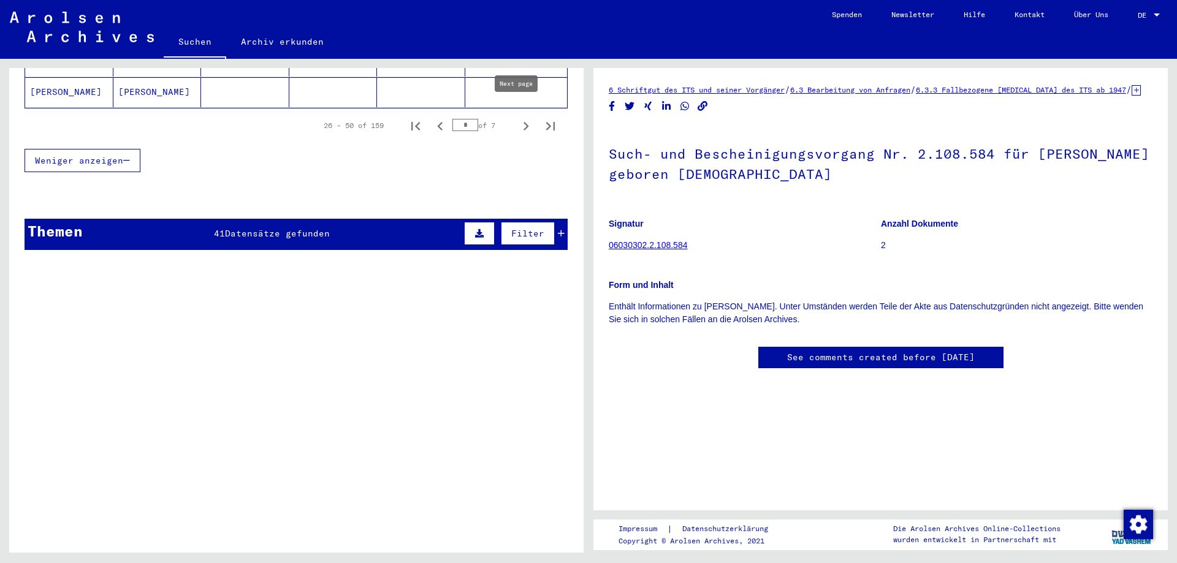
click at [521, 118] on icon "Next page" at bounding box center [525, 126] width 17 height 17
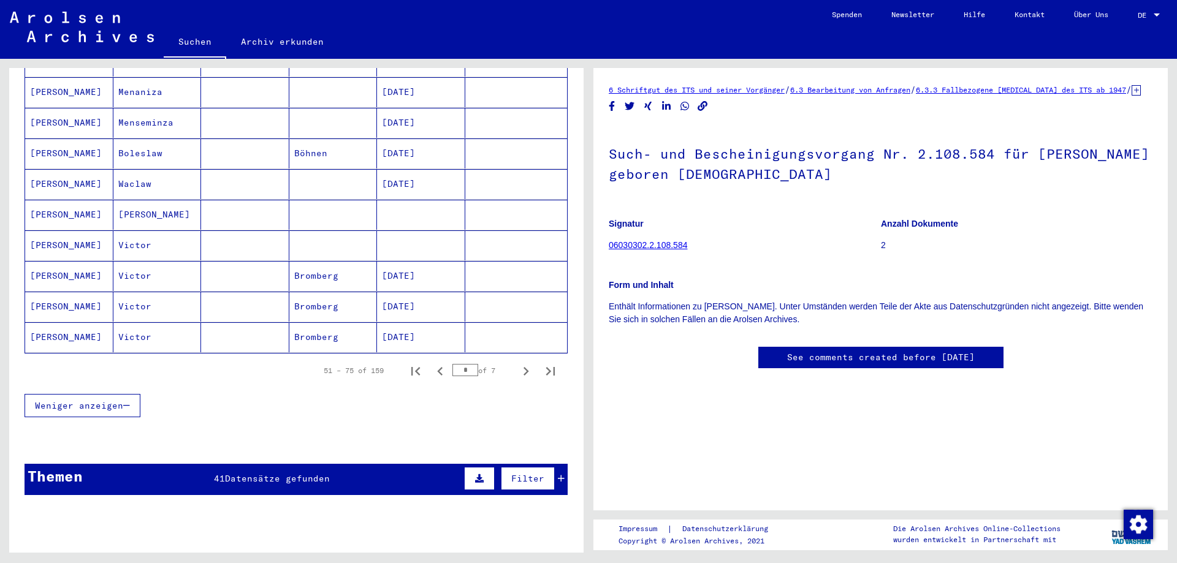
scroll to position [858, 0]
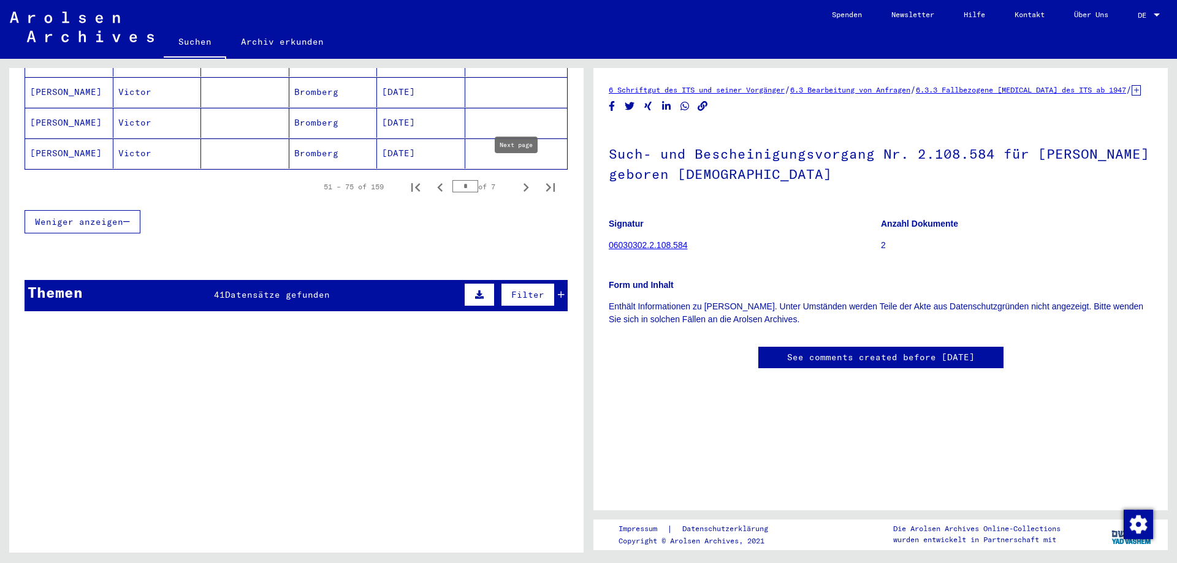
click at [517, 179] on icon "Next page" at bounding box center [525, 187] width 17 height 17
type input "*"
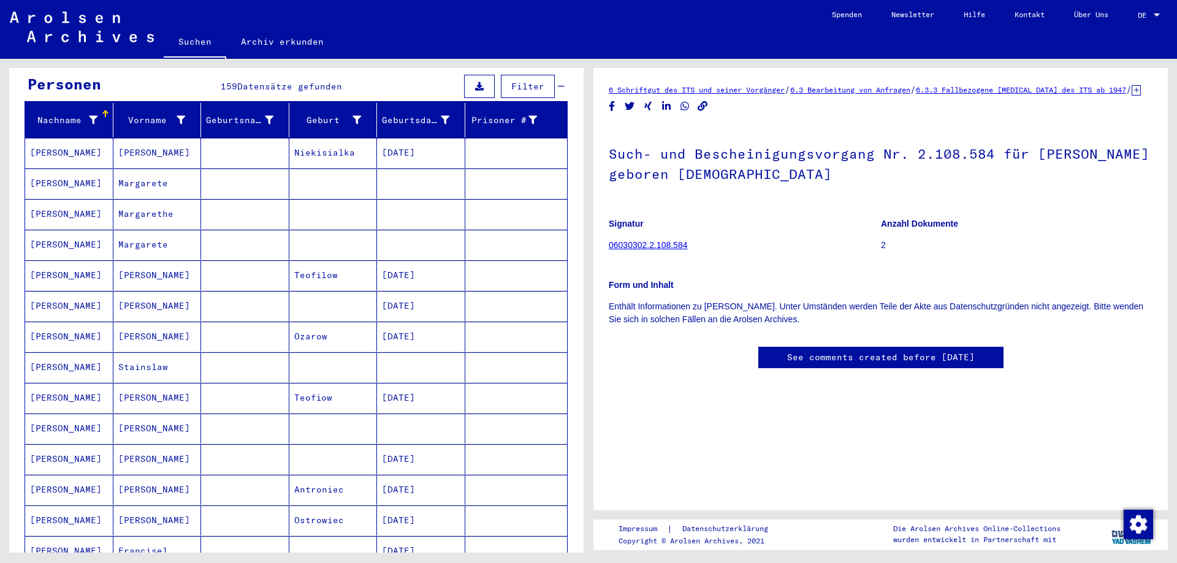
scroll to position [123, 0]
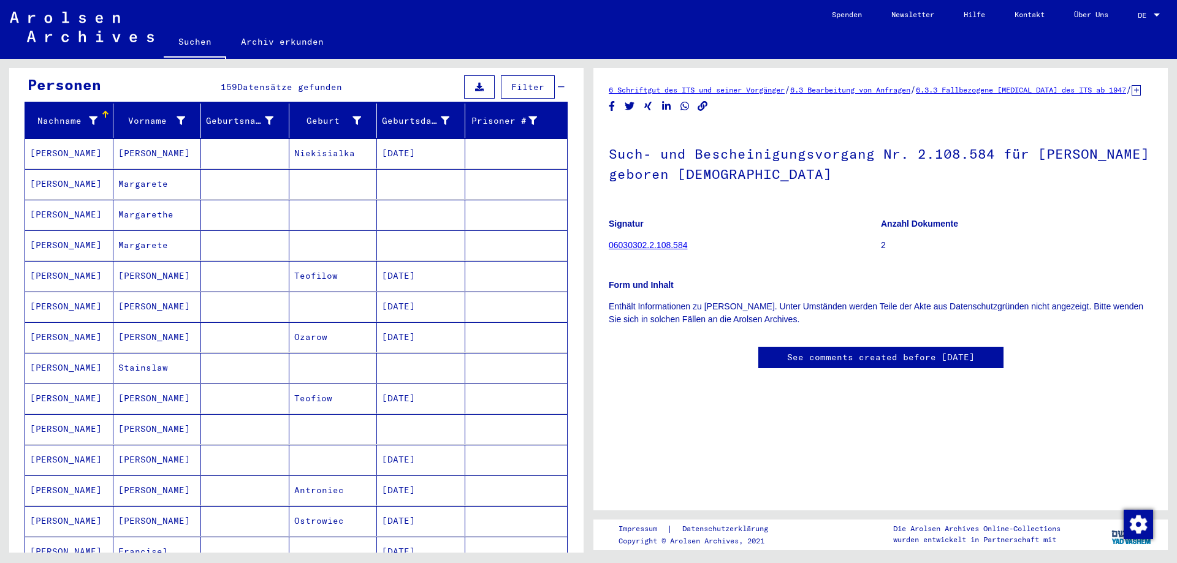
click at [50, 261] on mat-cell "[PERSON_NAME]" at bounding box center [69, 276] width 88 height 30
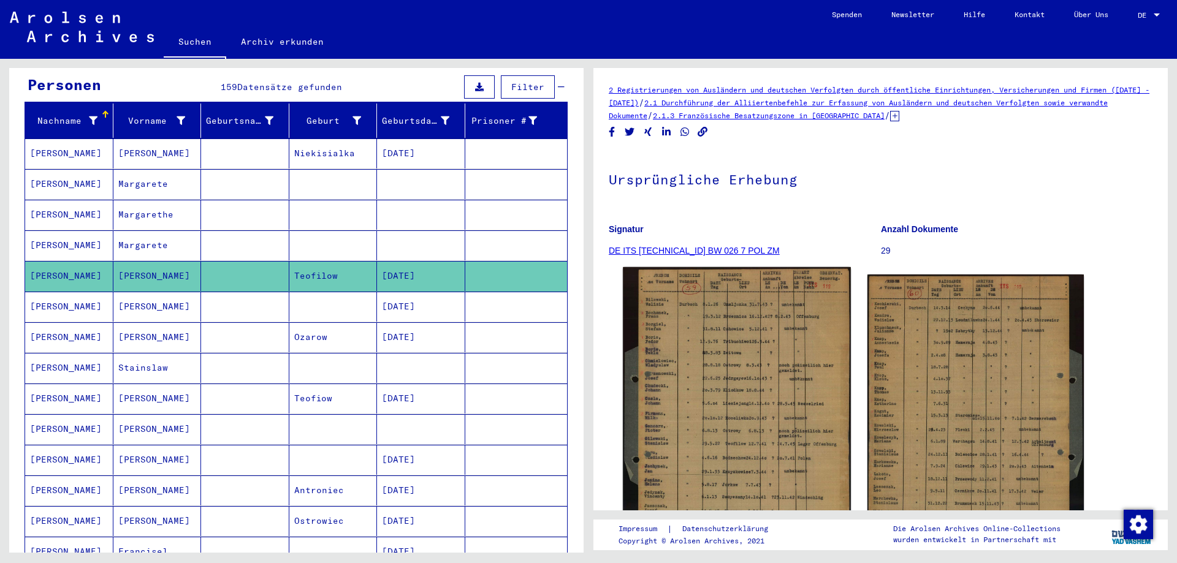
click at [771, 355] on img at bounding box center [736, 418] width 227 height 303
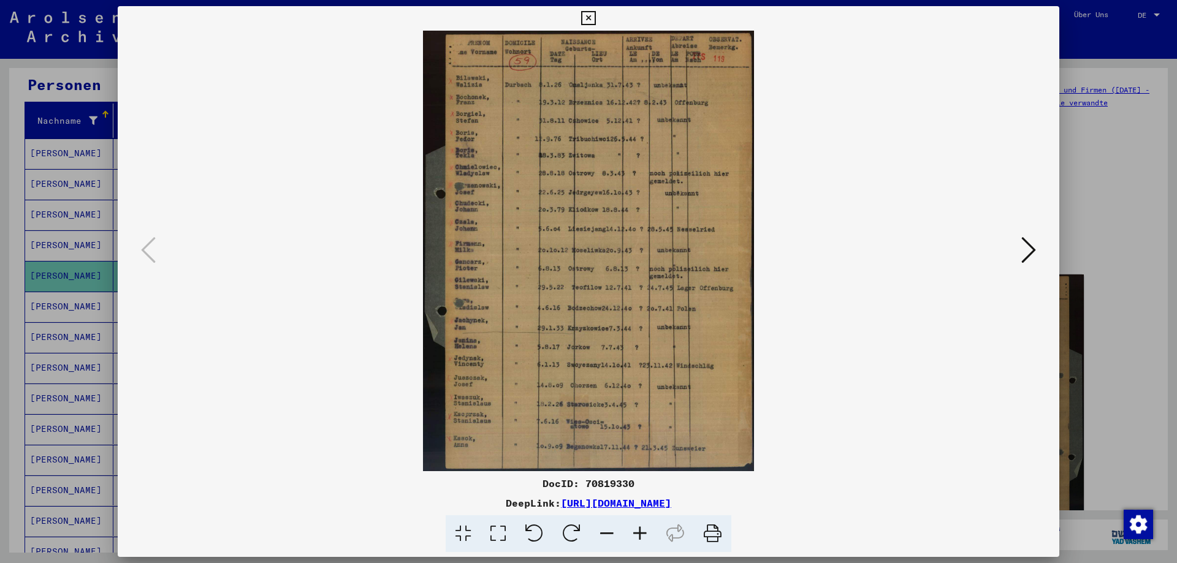
click at [1113, 93] on div at bounding box center [588, 281] width 1177 height 563
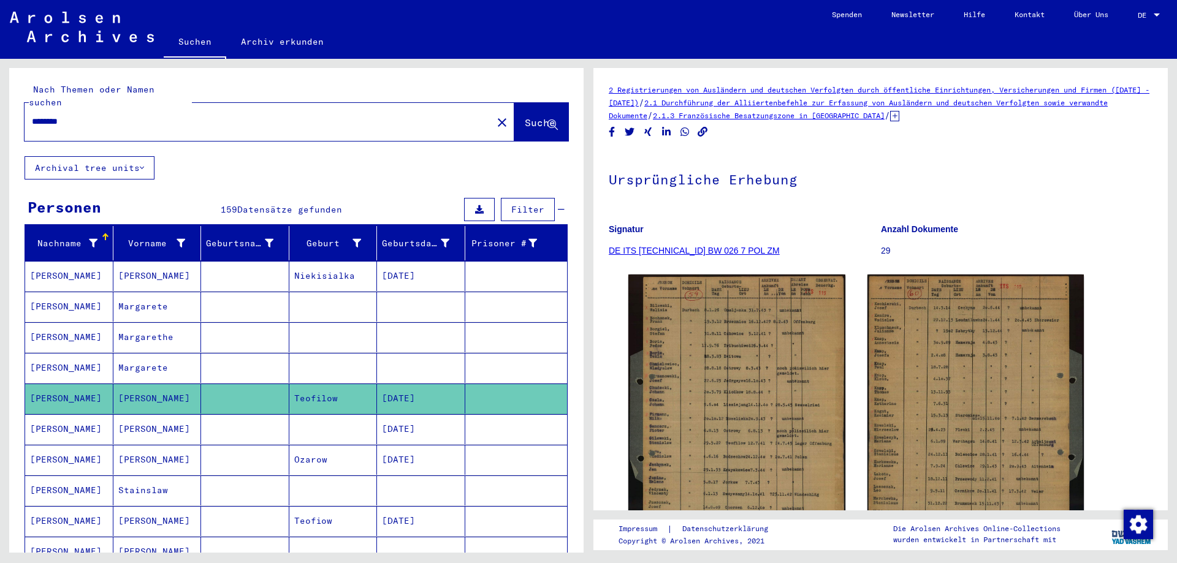
click at [490, 110] on button "close" at bounding box center [502, 122] width 25 height 25
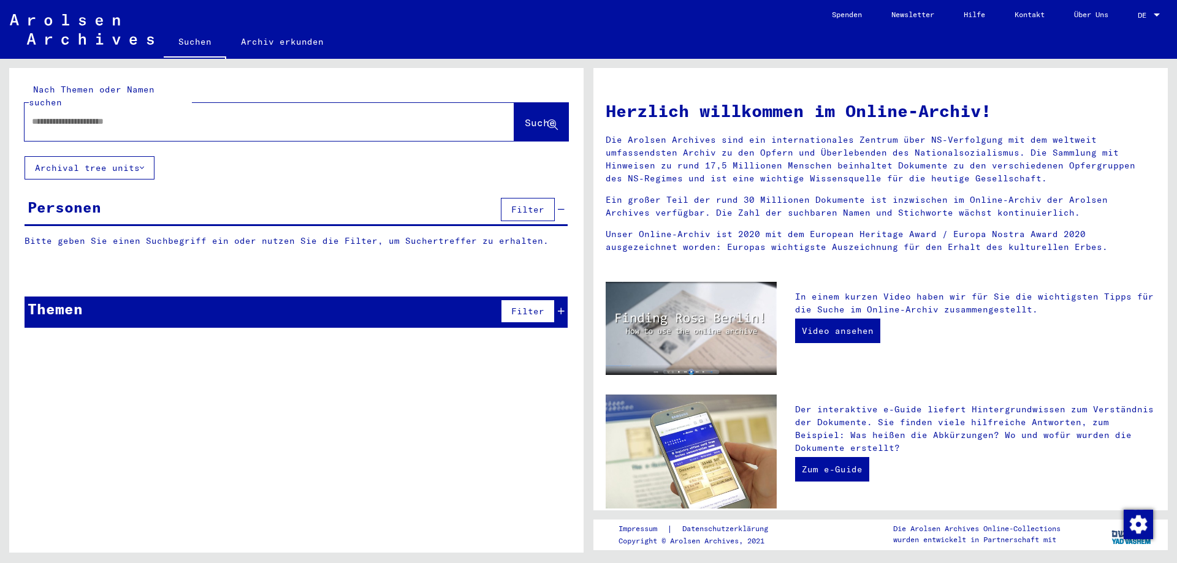
click at [424, 115] on input "text" at bounding box center [255, 121] width 446 height 13
type input "*********"
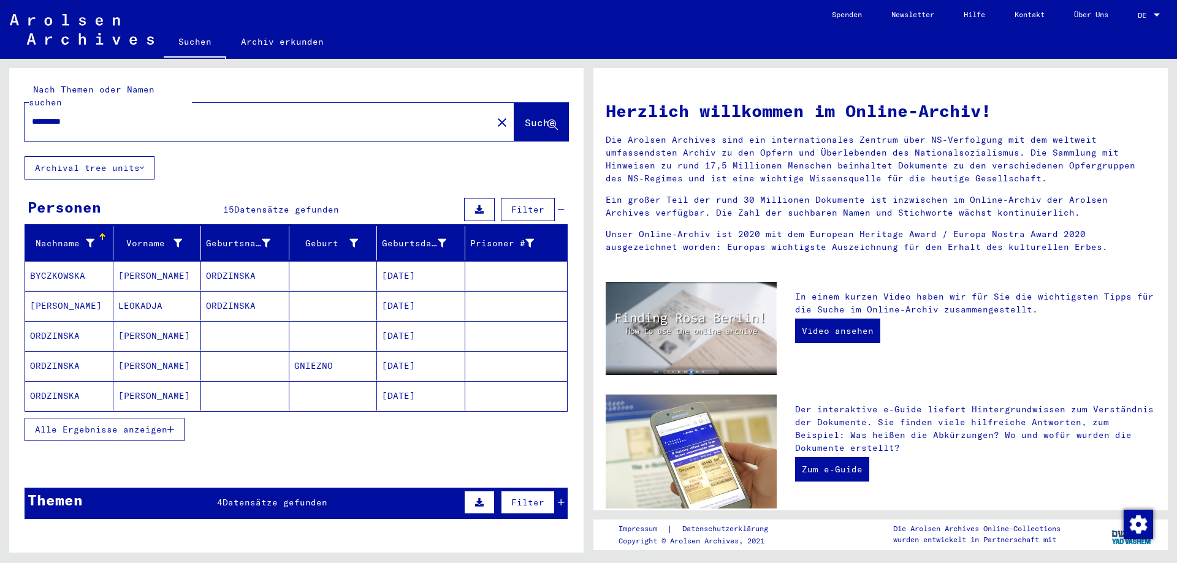
click at [164, 424] on span "Alle Ergebnisse anzeigen" at bounding box center [101, 429] width 132 height 11
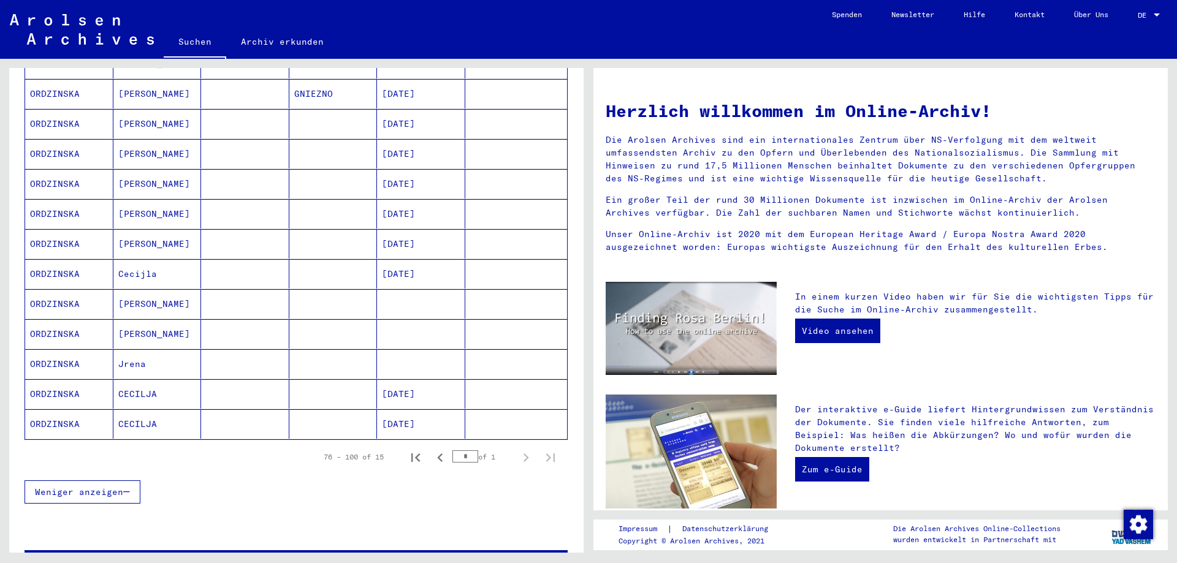
scroll to position [307, 0]
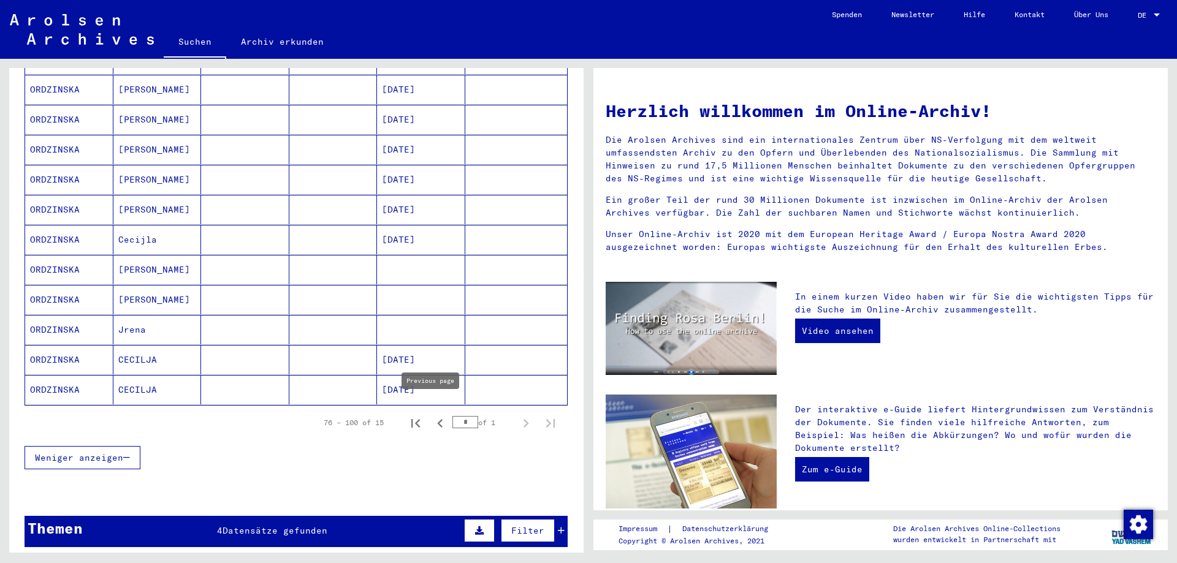
click at [433, 415] on icon "Previous page" at bounding box center [440, 423] width 17 height 17
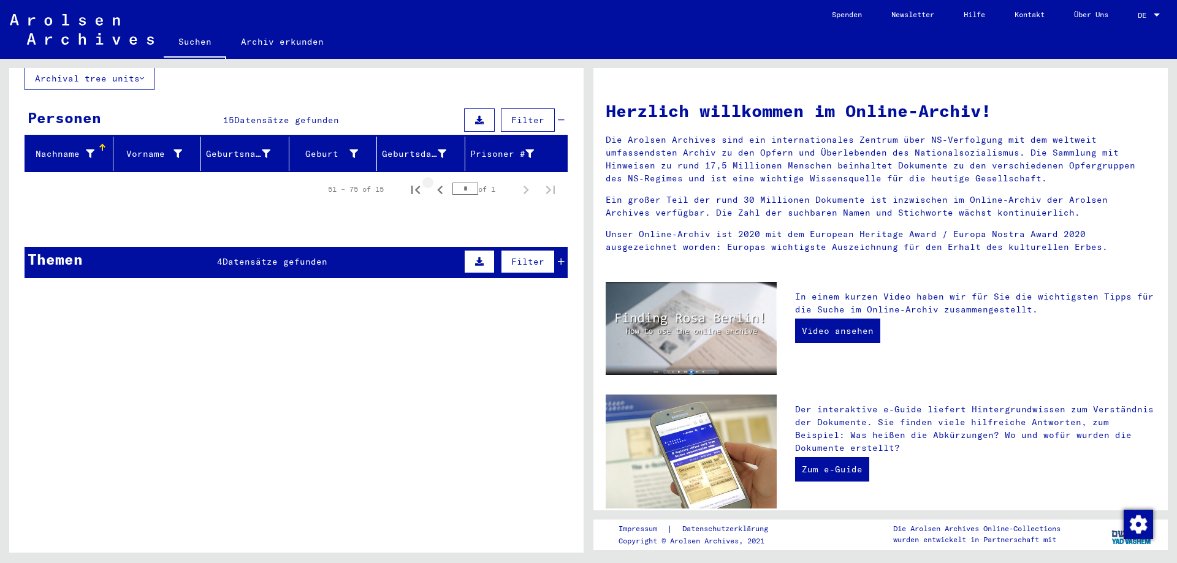
scroll to position [77, 0]
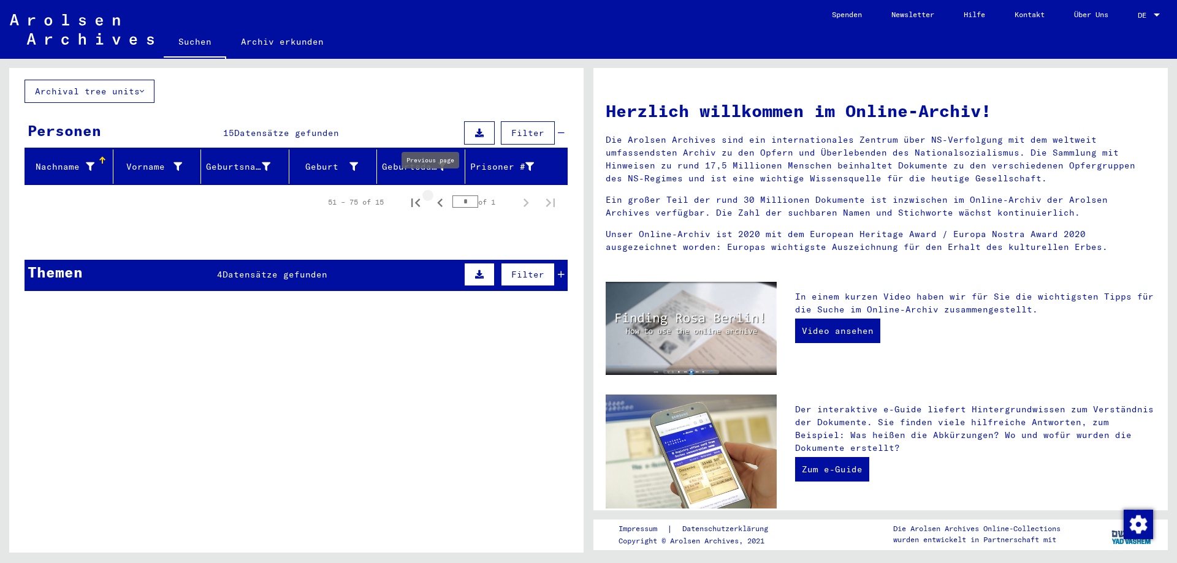
click at [432, 194] on icon "Previous page" at bounding box center [440, 202] width 17 height 17
type input "*"
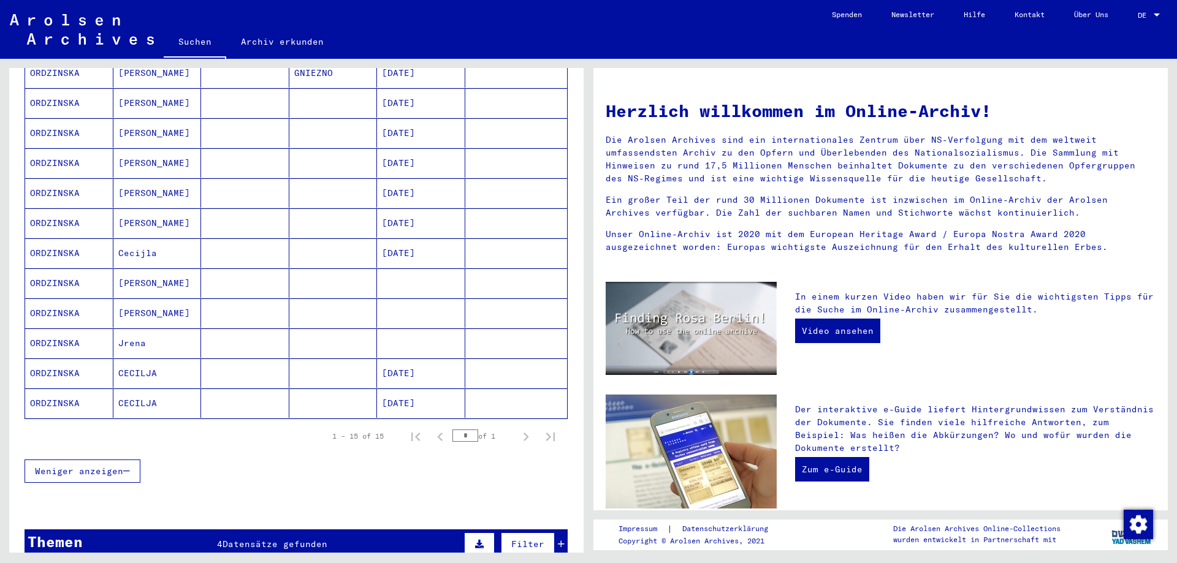
scroll to position [445, 0]
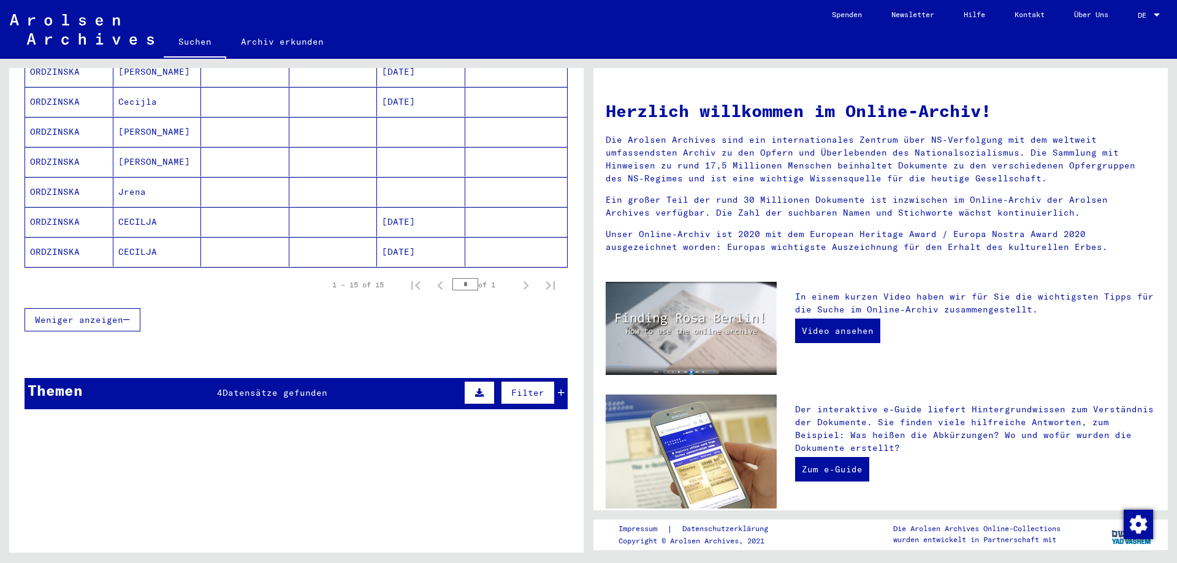
click at [329, 378] on div "Themen 4 Datensätze gefunden Filter" at bounding box center [296, 393] width 543 height 31
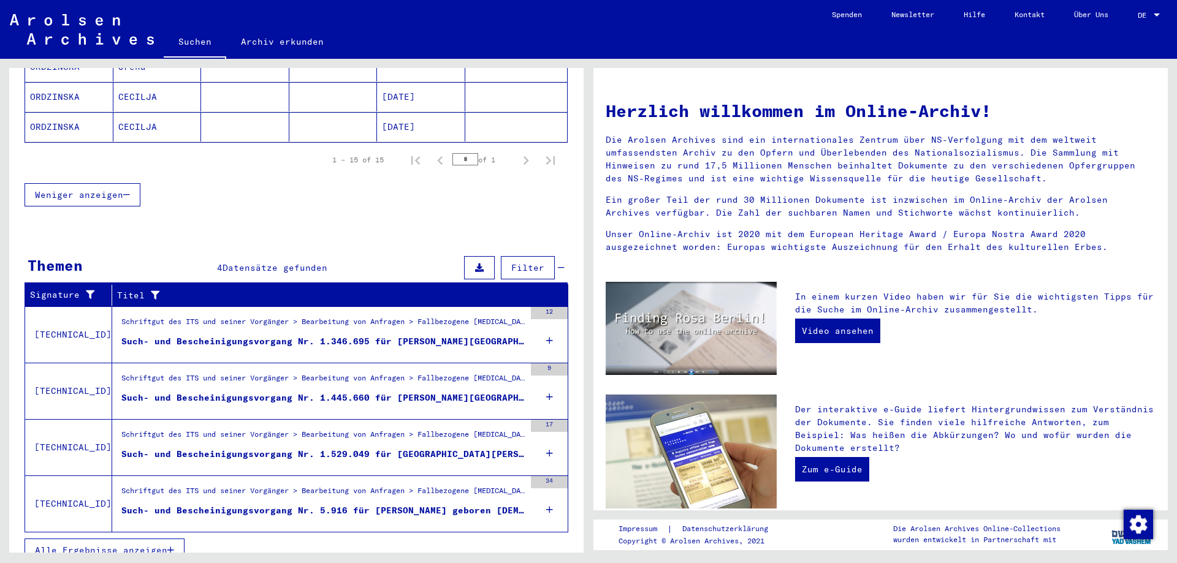
scroll to position [573, 0]
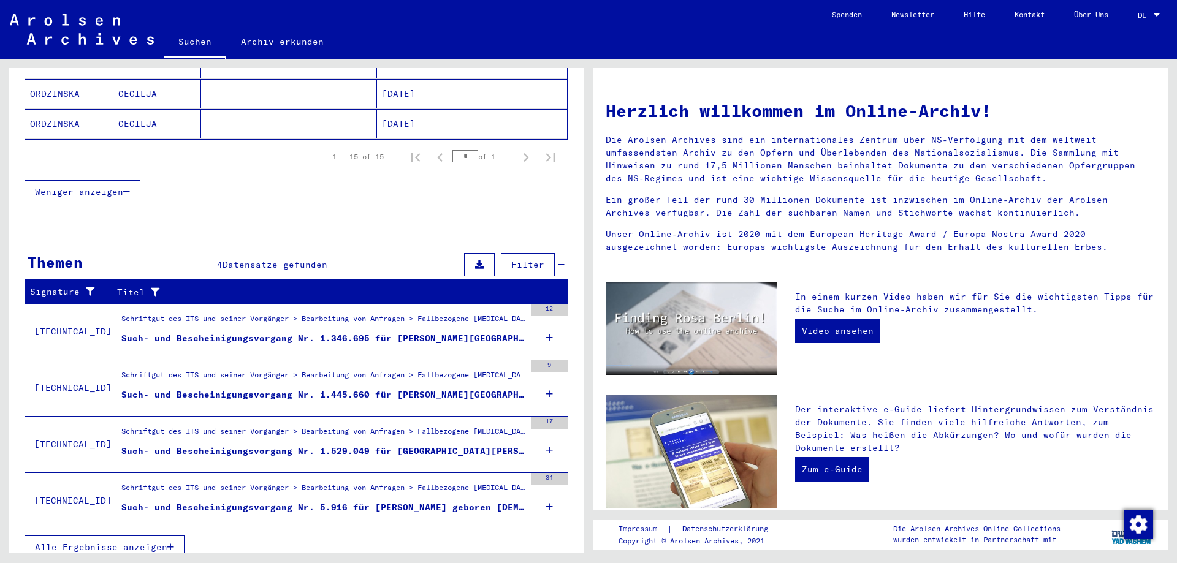
click at [446, 389] on div "Such- und Bescheinigungsvorgang Nr. 1.445.660 für [PERSON_NAME][GEOGRAPHIC_DATA…" at bounding box center [322, 395] width 403 height 13
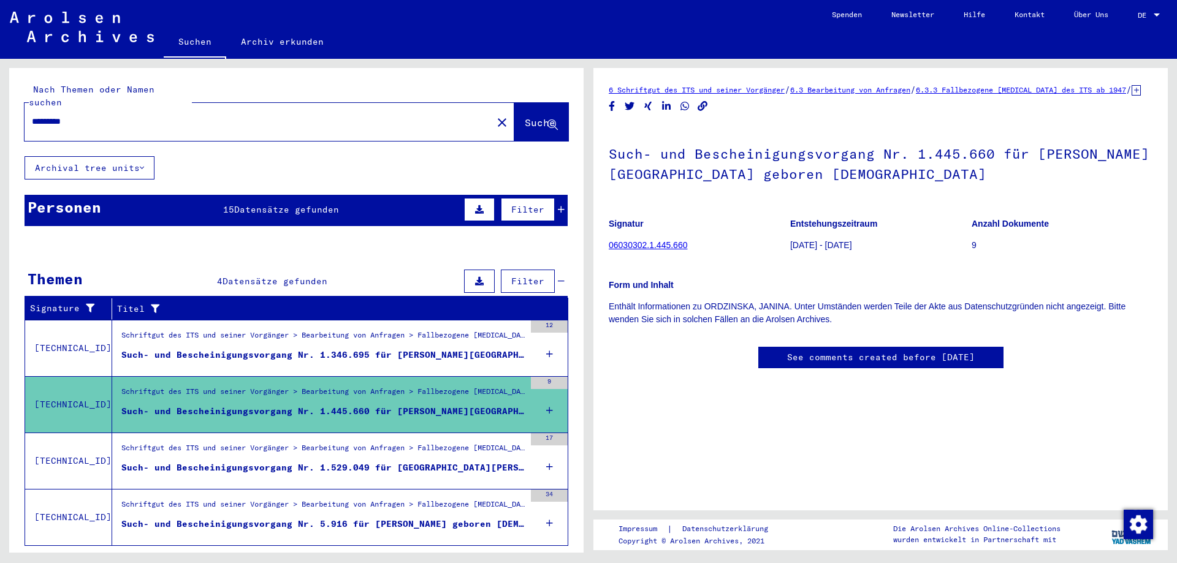
click at [495, 115] on mat-icon "close" at bounding box center [502, 122] width 15 height 15
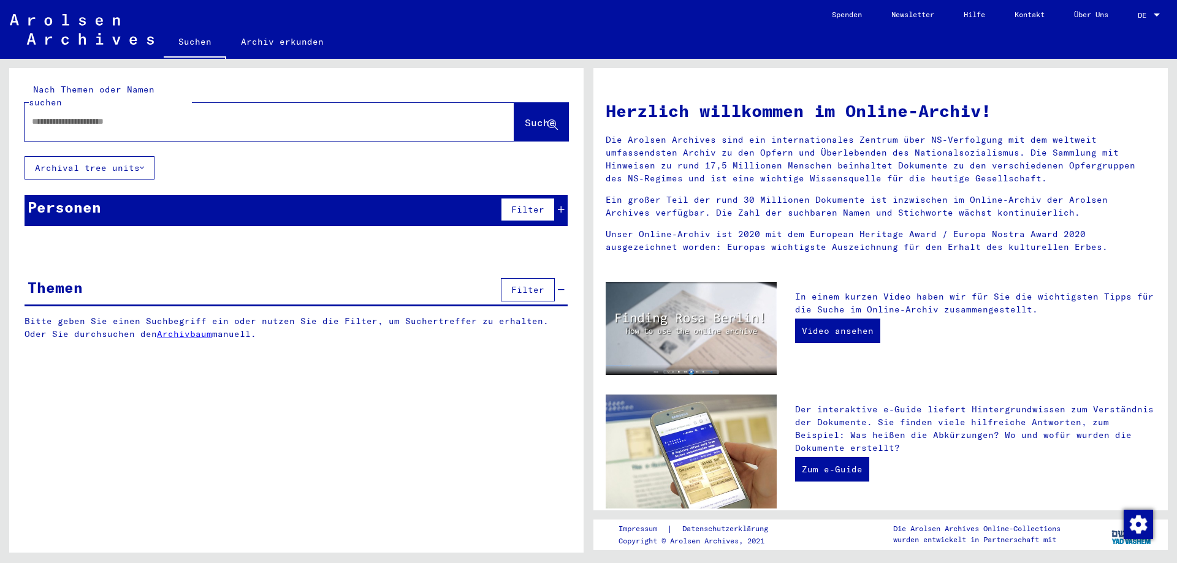
click at [422, 115] on input "text" at bounding box center [255, 121] width 446 height 13
type input "*****"
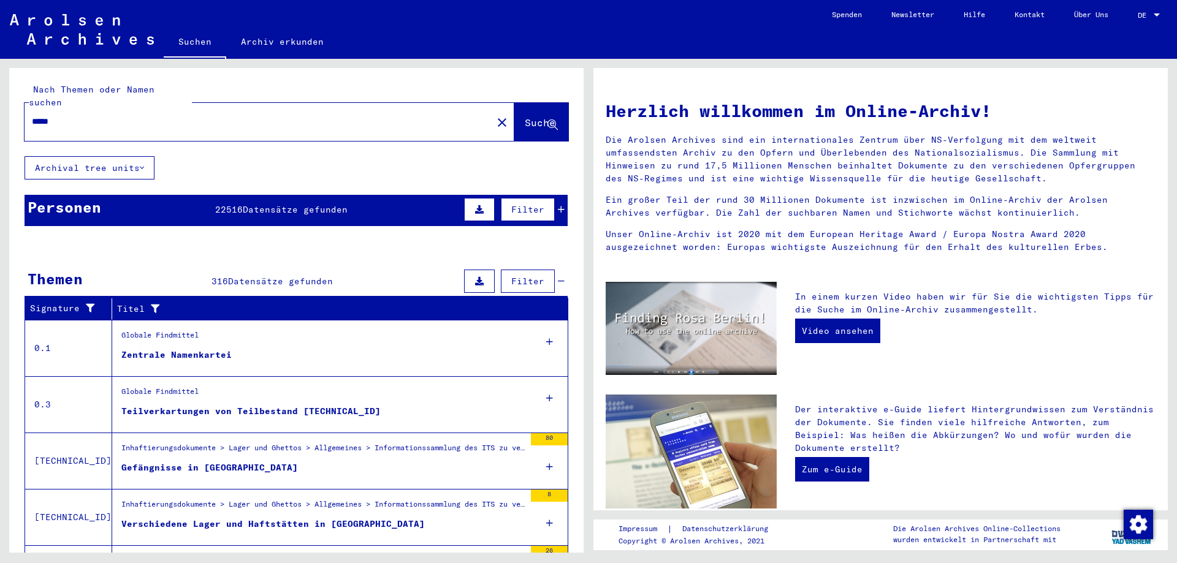
click at [495, 115] on mat-icon "close" at bounding box center [502, 122] width 15 height 15
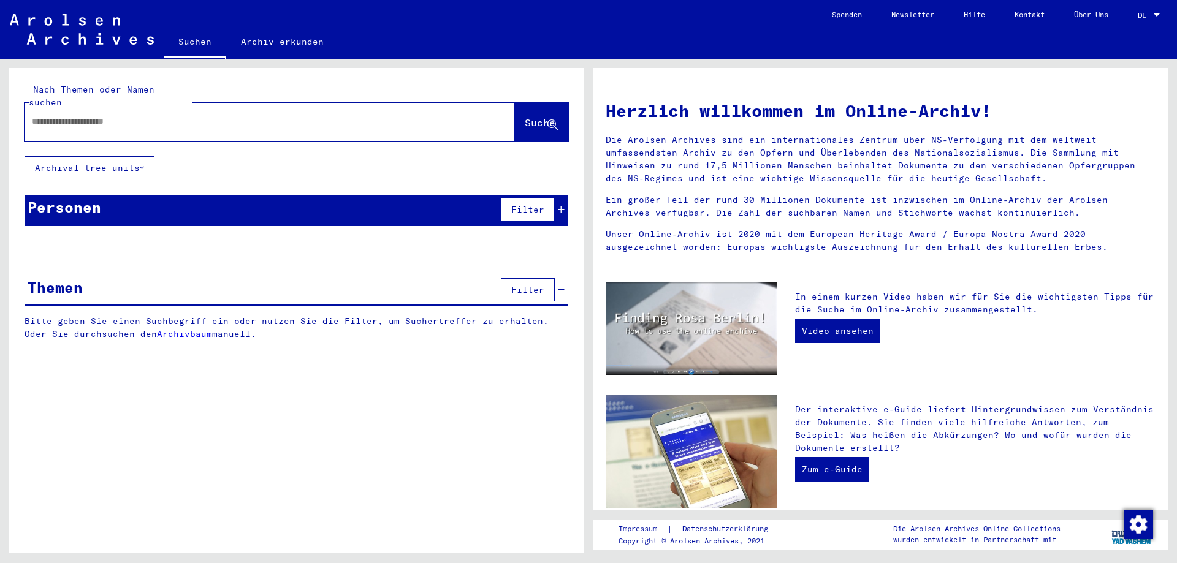
click at [181, 115] on input "text" at bounding box center [255, 121] width 446 height 13
type input "**********"
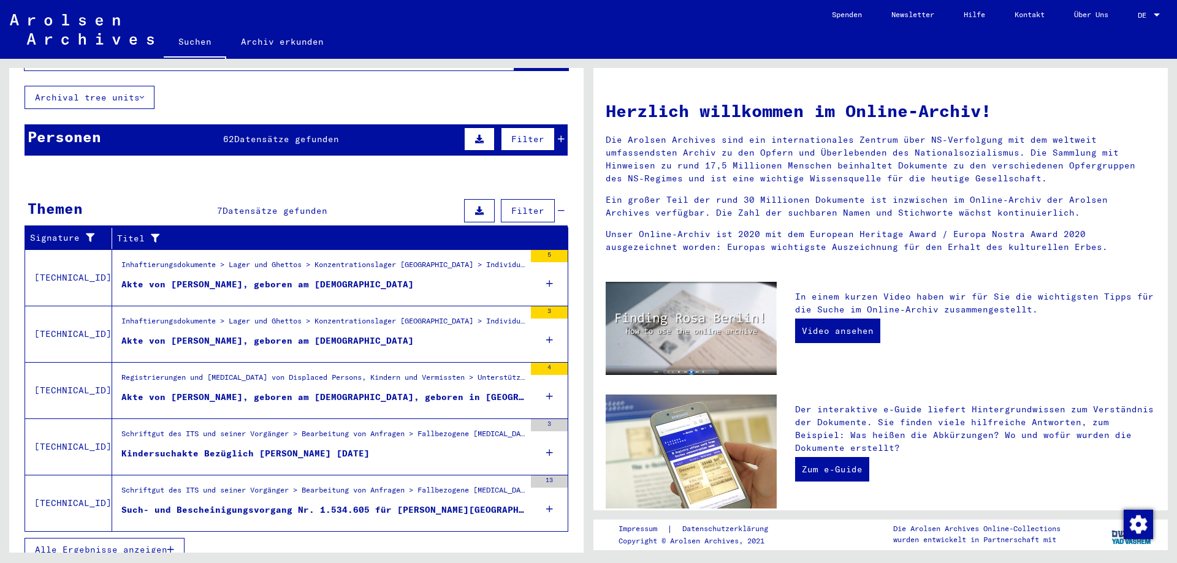
scroll to position [73, 0]
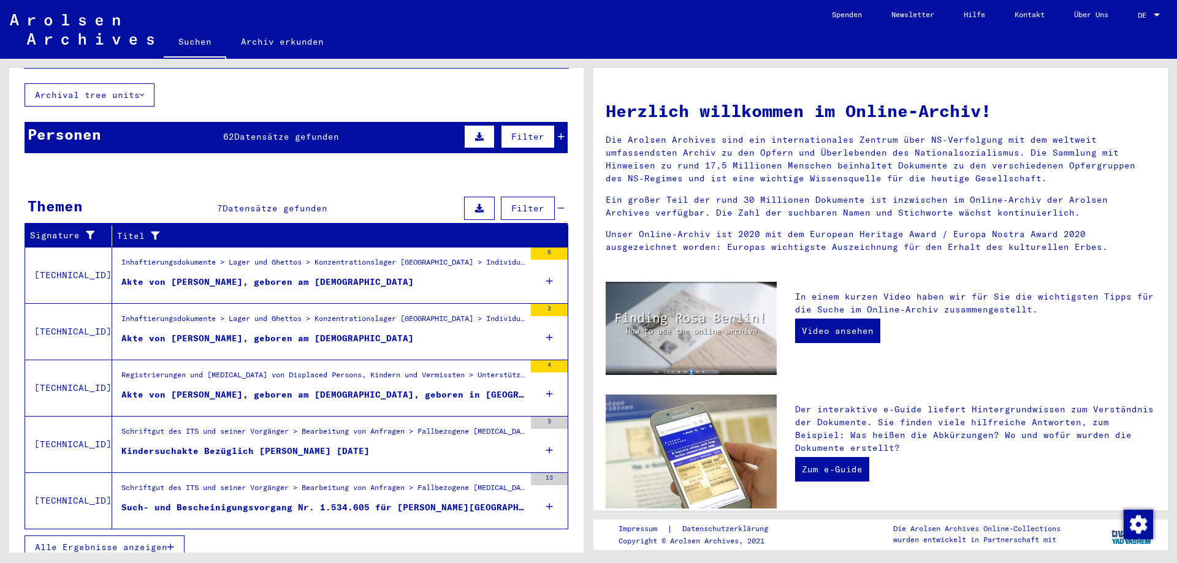
click at [174, 543] on icon "button" at bounding box center [170, 547] width 7 height 9
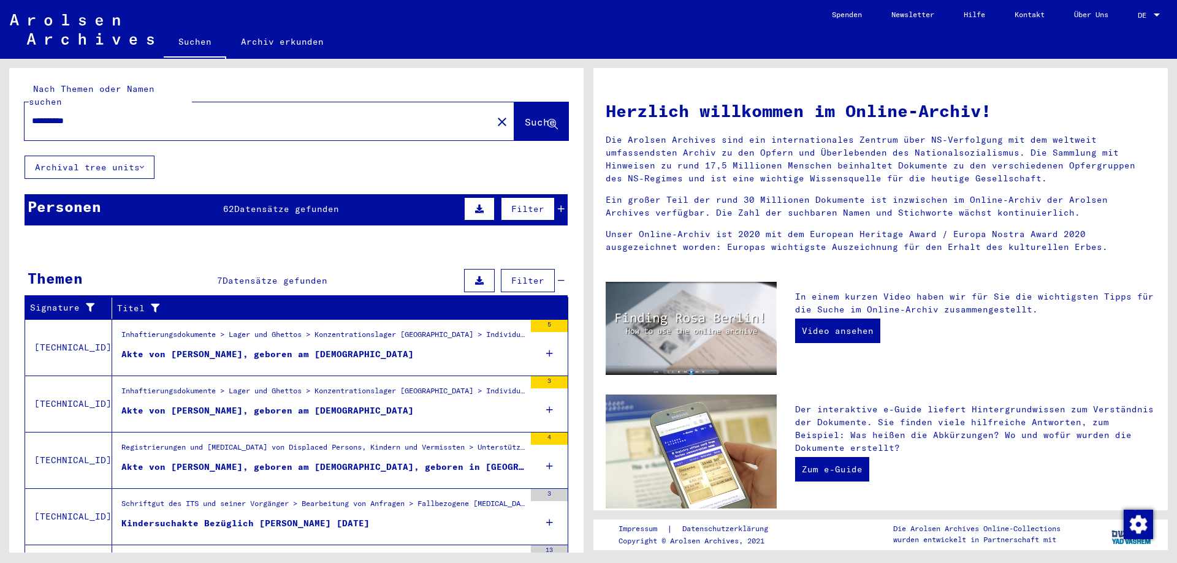
scroll to position [0, 0]
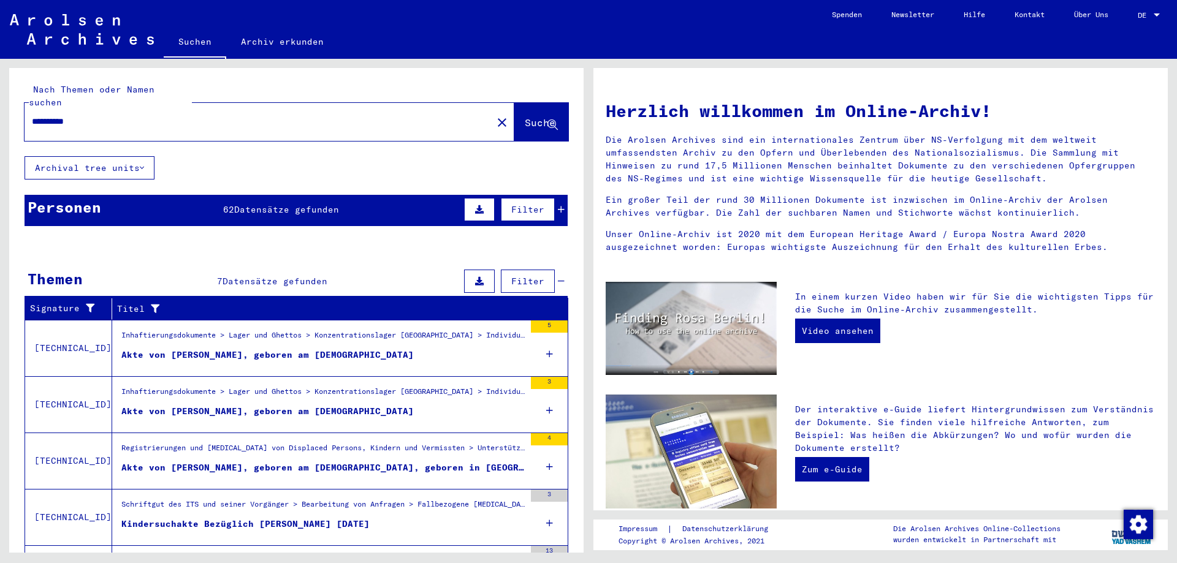
click at [259, 204] on span "Datensätze gefunden" at bounding box center [286, 209] width 105 height 11
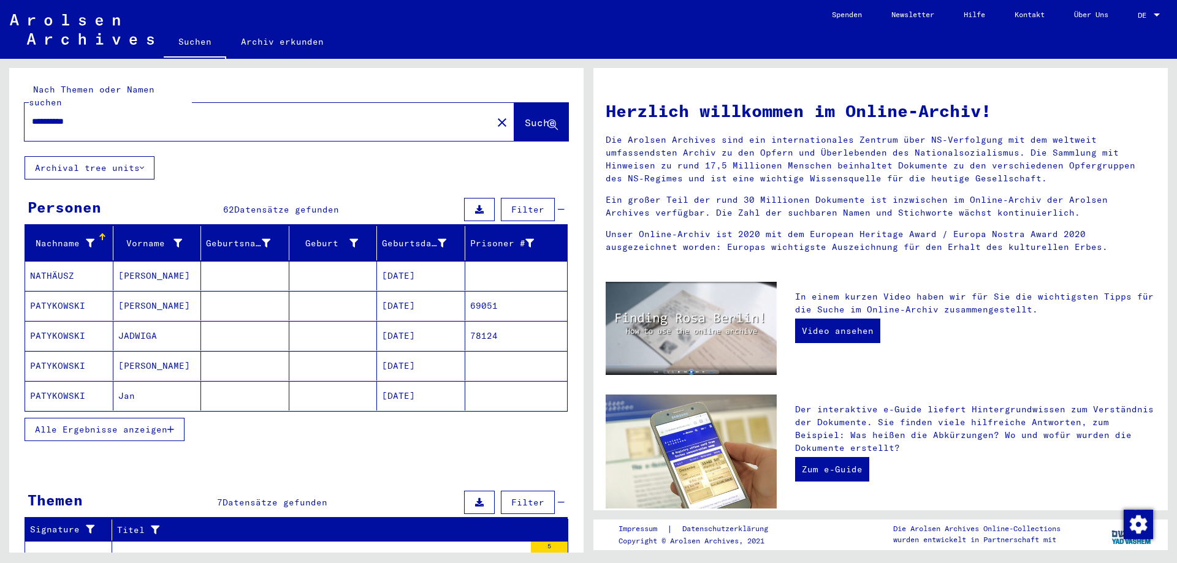
click at [123, 424] on span "Alle Ergebnisse anzeigen" at bounding box center [101, 429] width 132 height 11
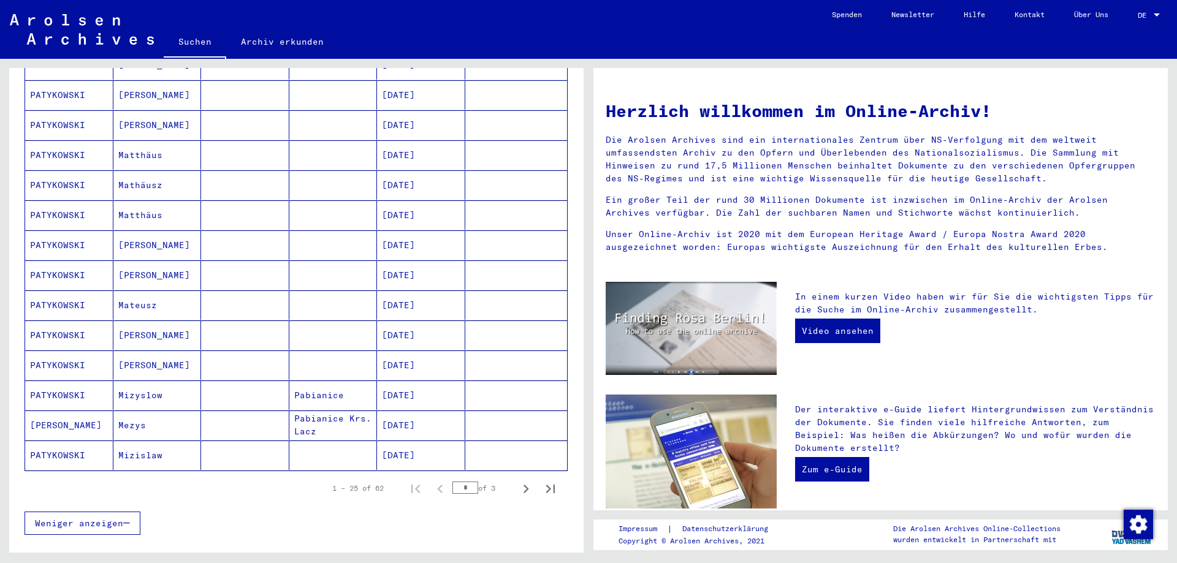
scroll to position [552, 0]
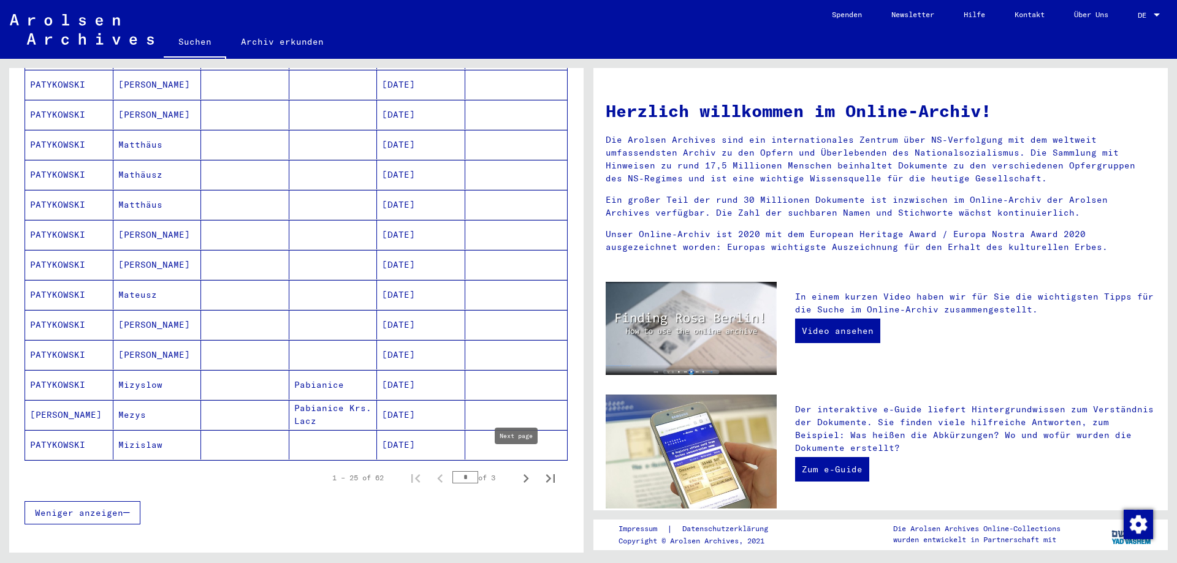
click at [517, 470] on icon "Next page" at bounding box center [525, 478] width 17 height 17
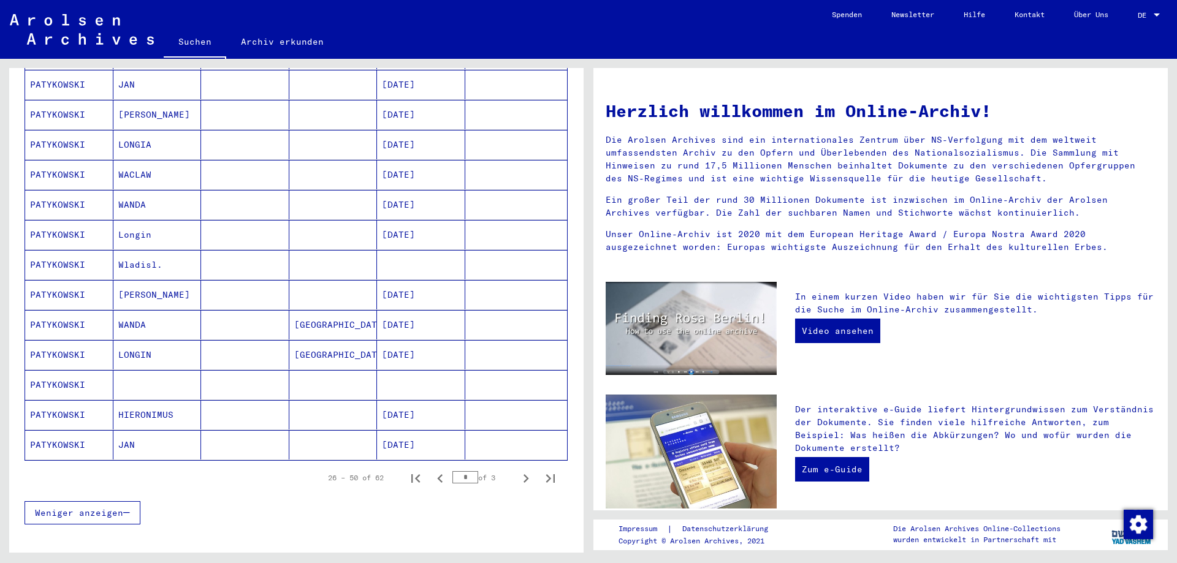
click at [69, 250] on mat-cell "PATYKOWSKI" at bounding box center [69, 264] width 88 height 29
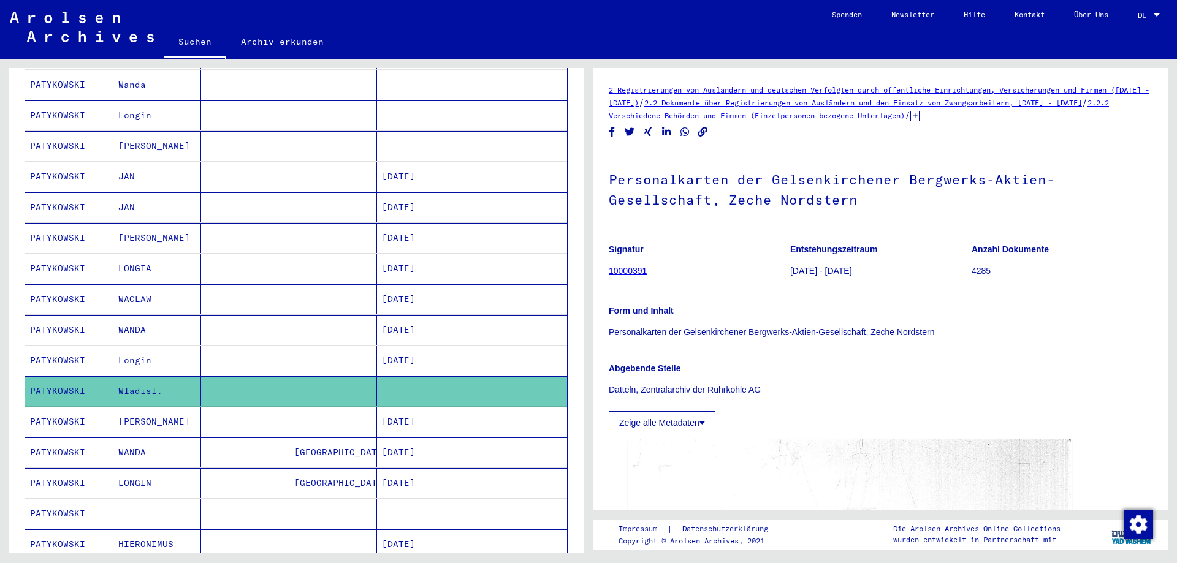
scroll to position [804, 0]
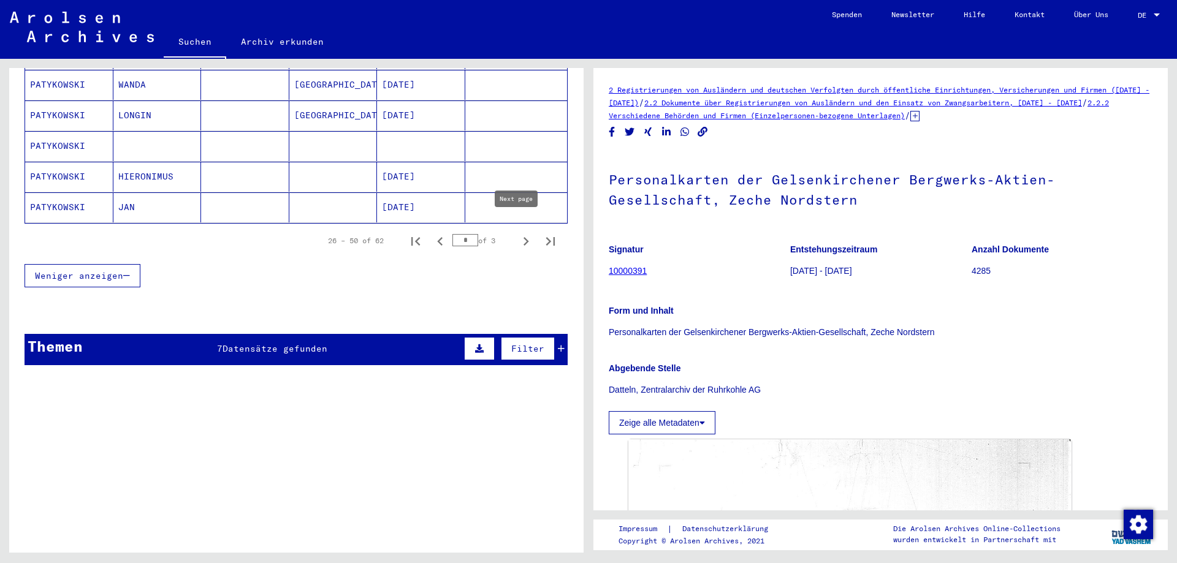
click at [517, 233] on icon "Next page" at bounding box center [525, 241] width 17 height 17
type input "*"
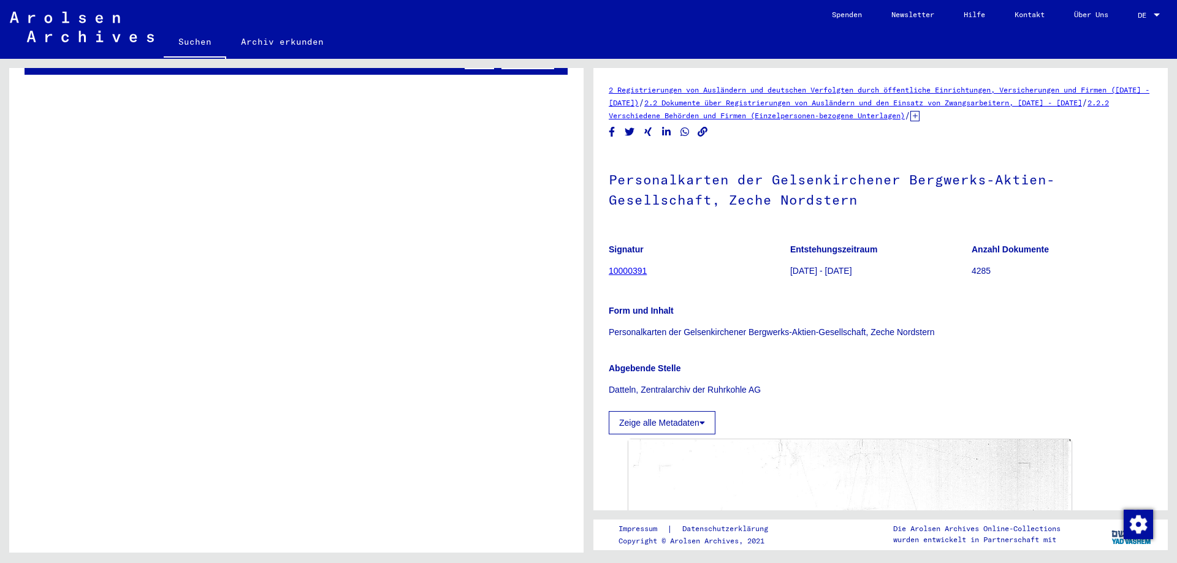
scroll to position [684, 0]
